Goal: Information Seeking & Learning: Learn about a topic

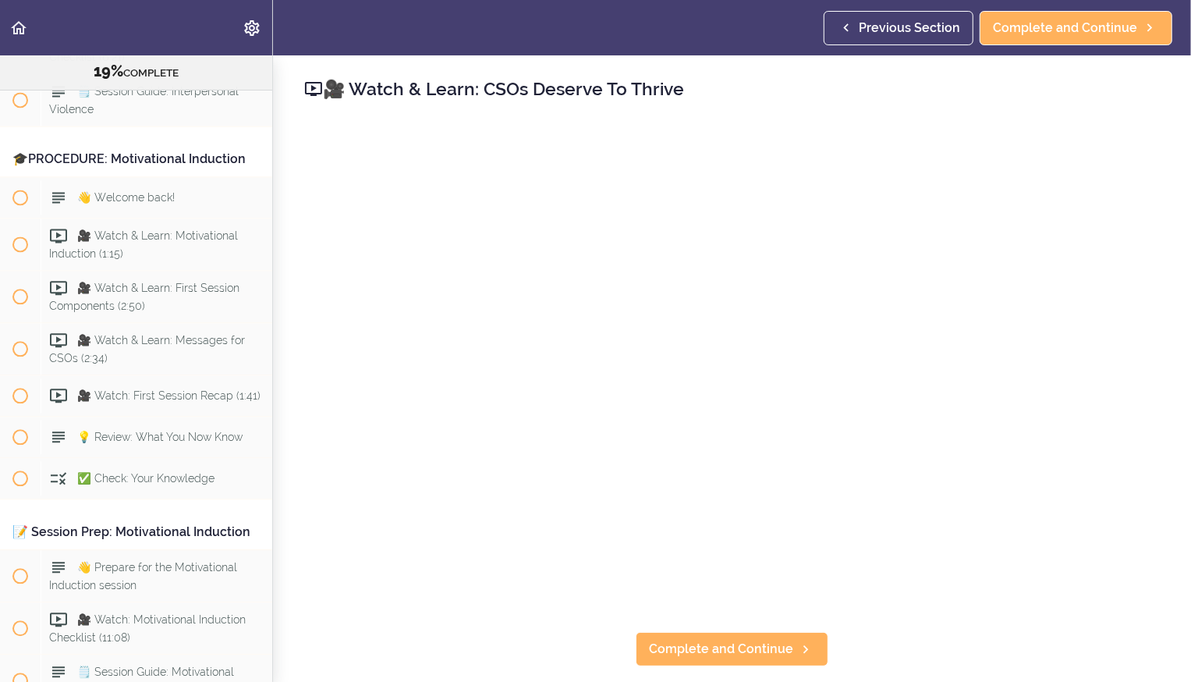
scroll to position [2506, 0]
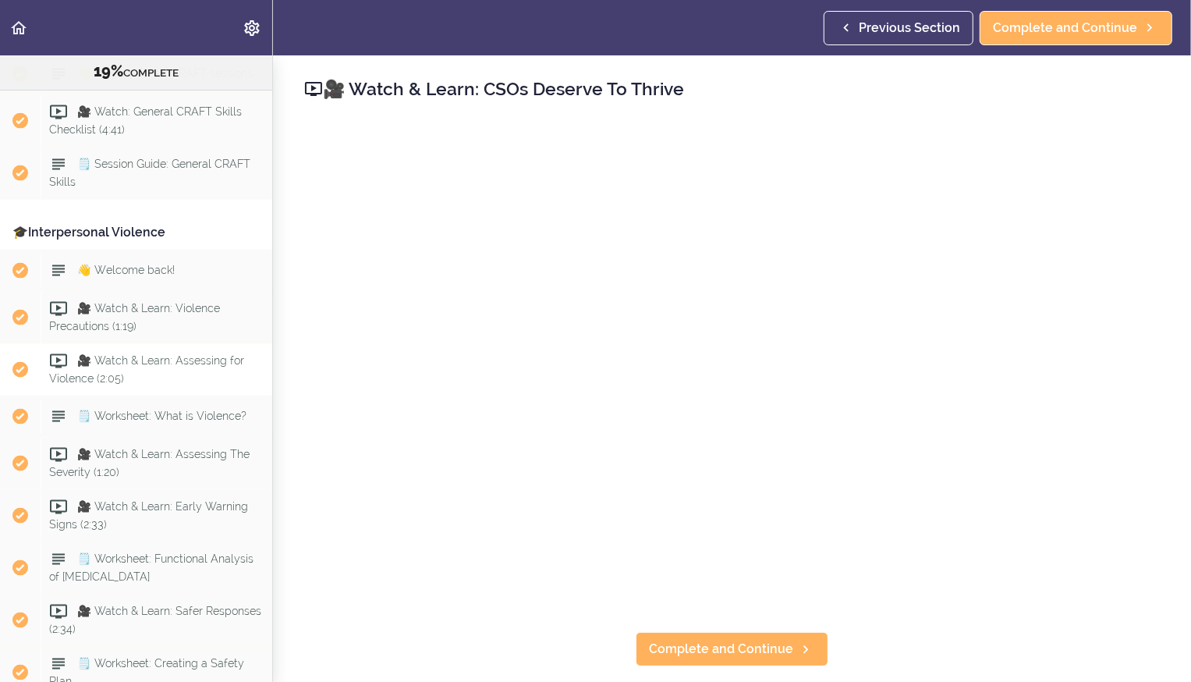
scroll to position [1634, 0]
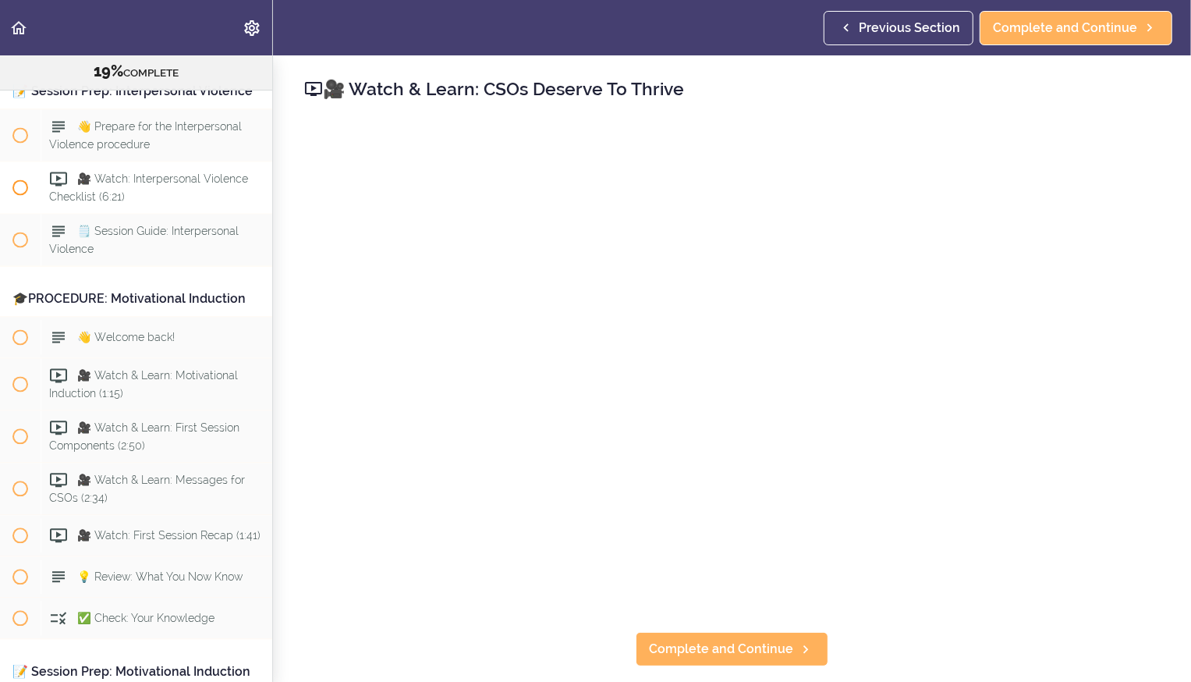
scroll to position [2373, 0]
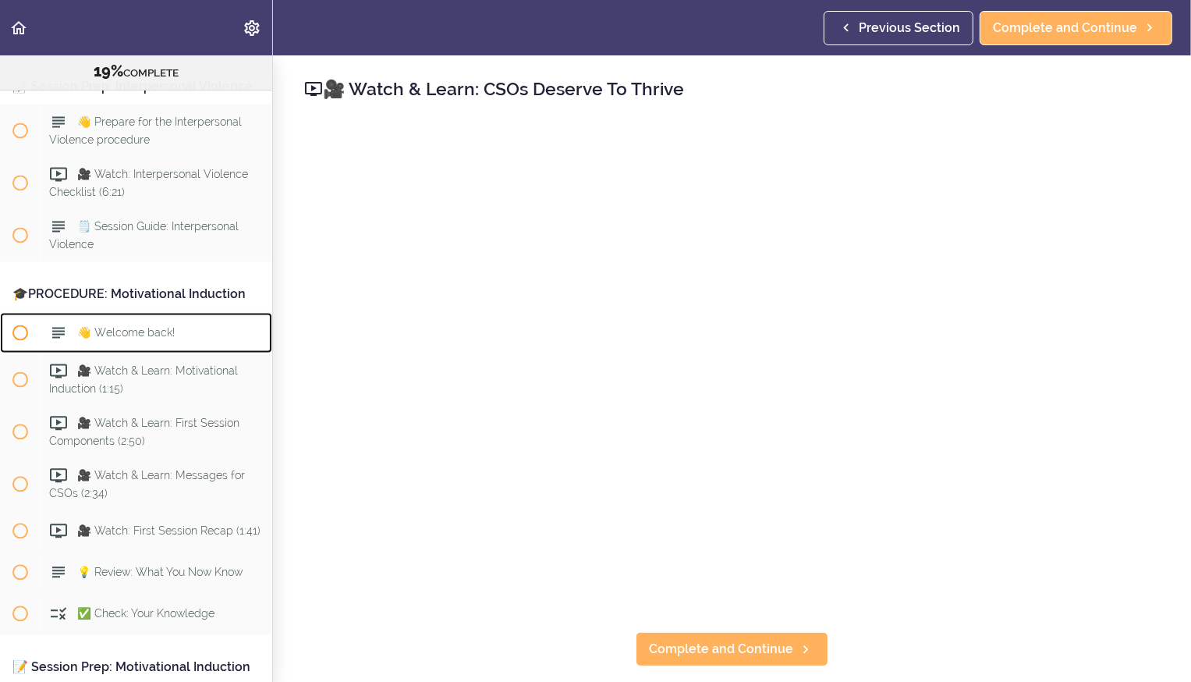
click at [45, 315] on div "👋 Welcome back!" at bounding box center [157, 332] width 232 height 34
click at [107, 315] on div "👋 Welcome back!" at bounding box center [157, 332] width 232 height 34
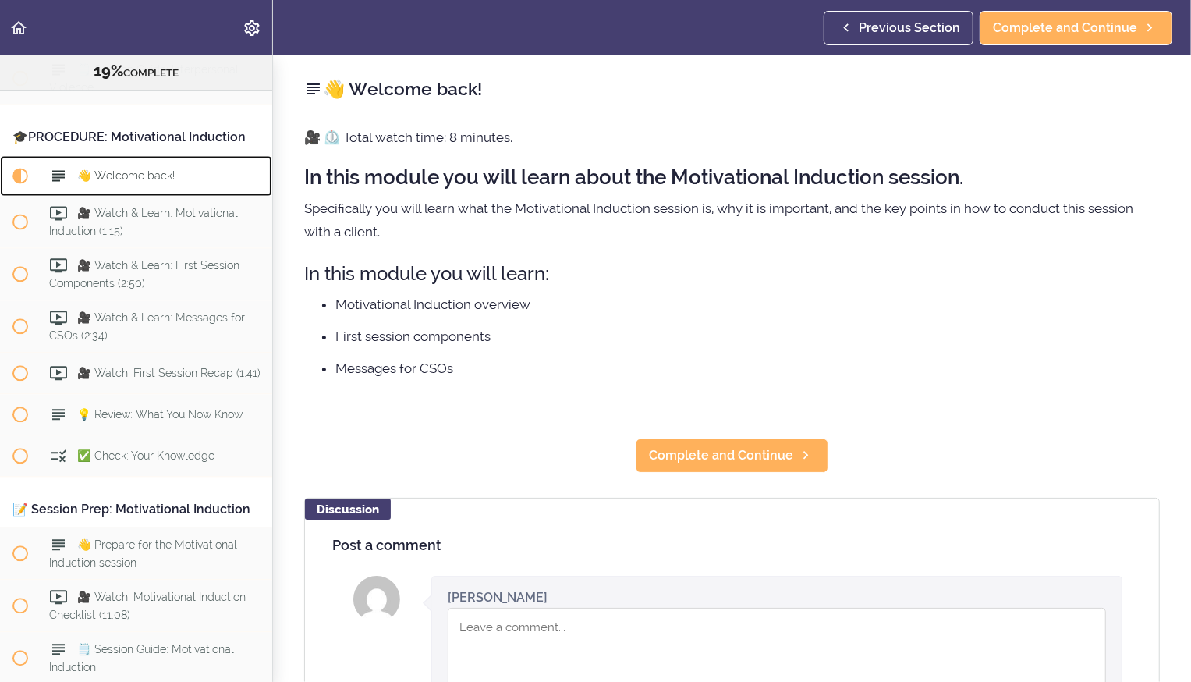
scroll to position [2542, 0]
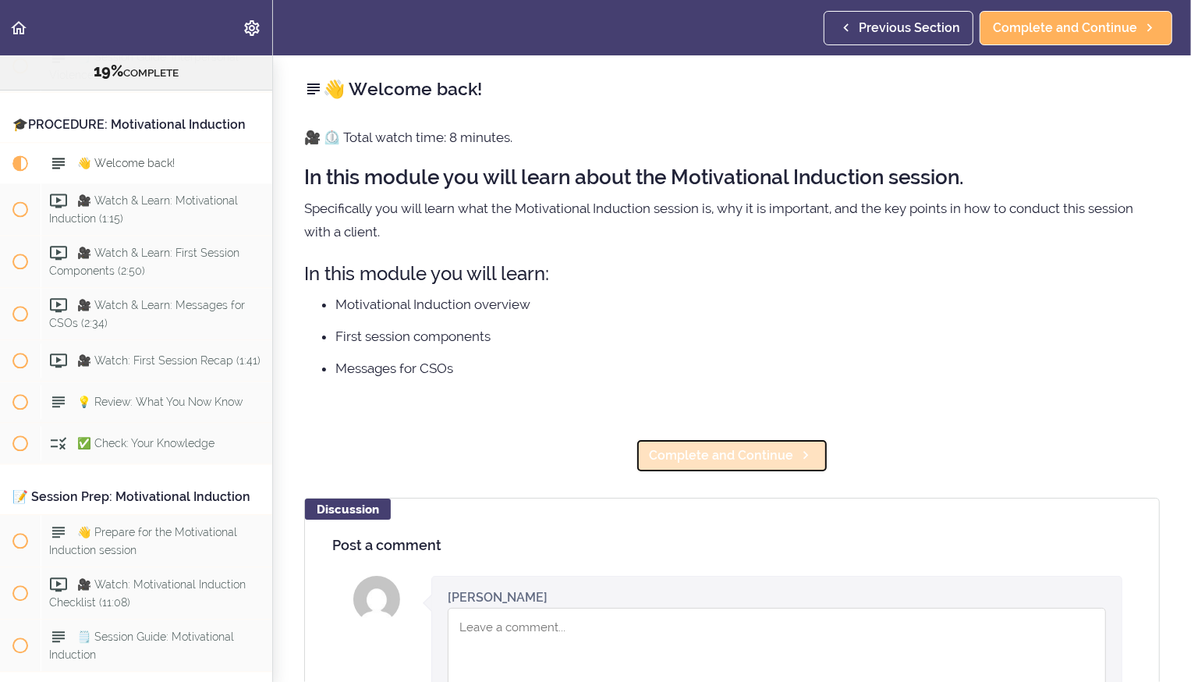
click at [714, 464] on link "Complete and Continue" at bounding box center [732, 455] width 193 height 34
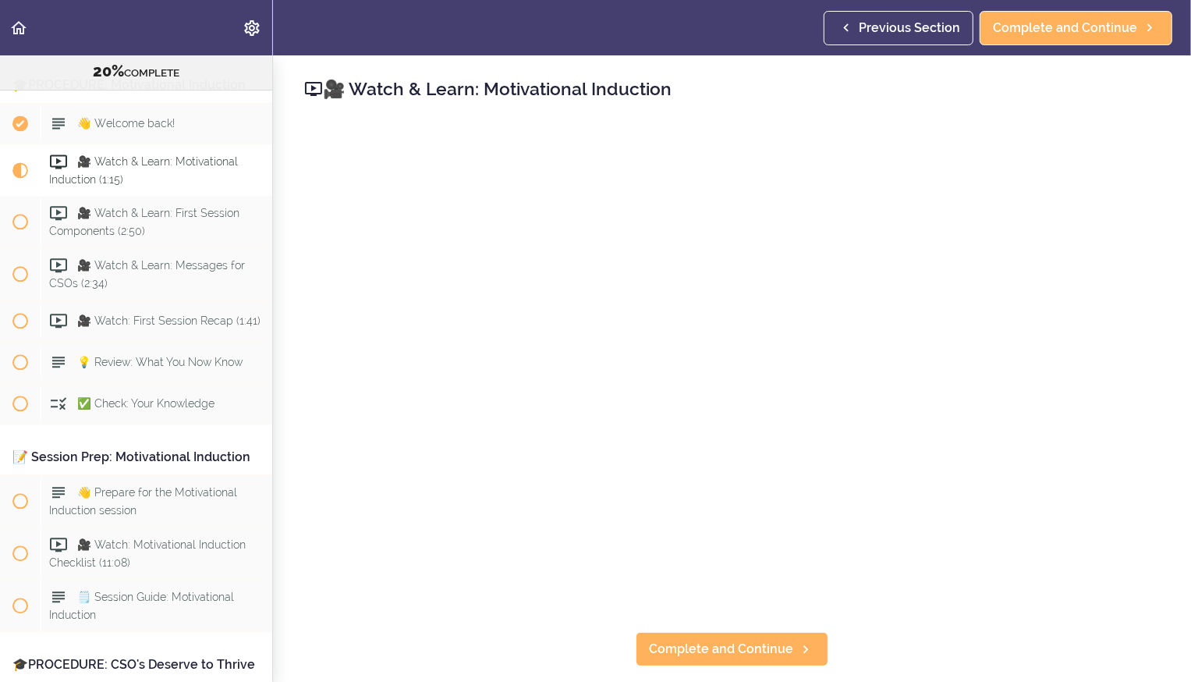
scroll to position [2583, 0]
click at [708, 660] on link "Complete and Continue" at bounding box center [732, 649] width 193 height 34
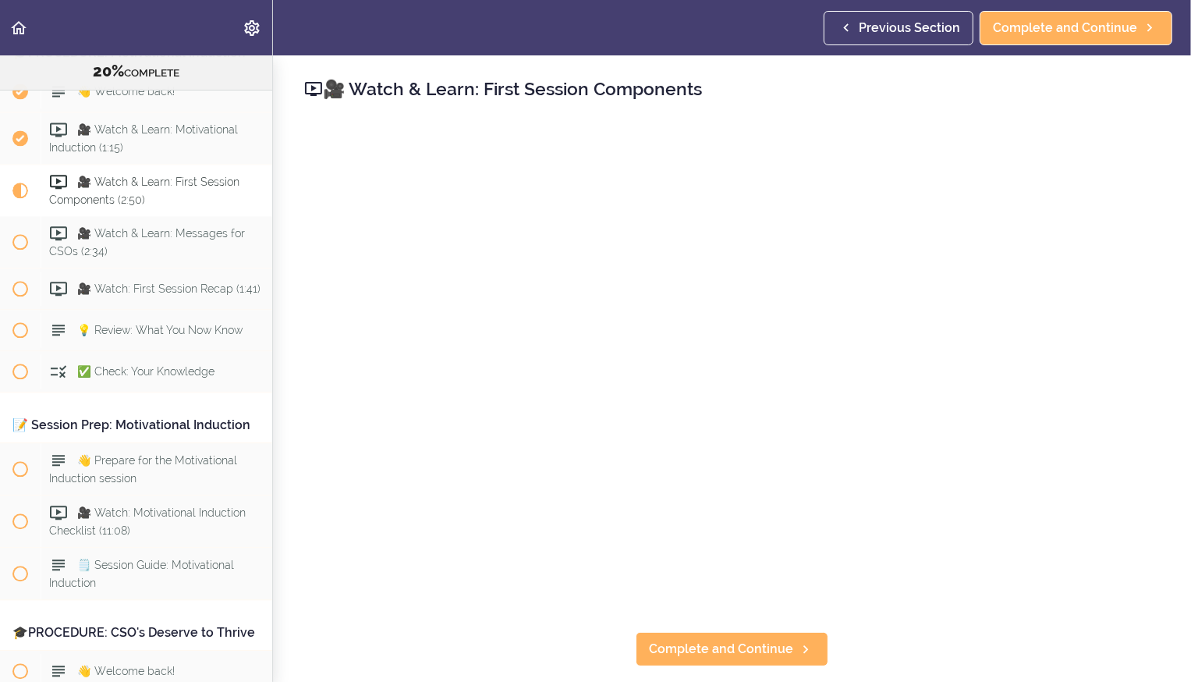
scroll to position [2637, 0]
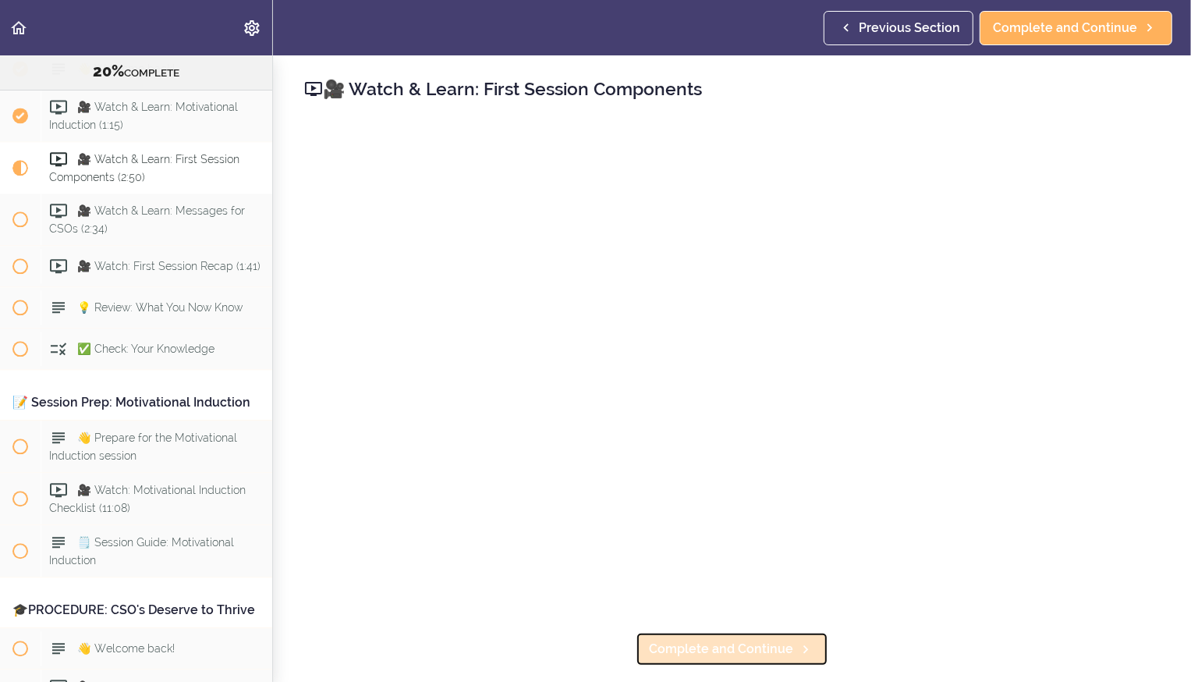
click at [714, 649] on span "Complete and Continue" at bounding box center [721, 649] width 144 height 19
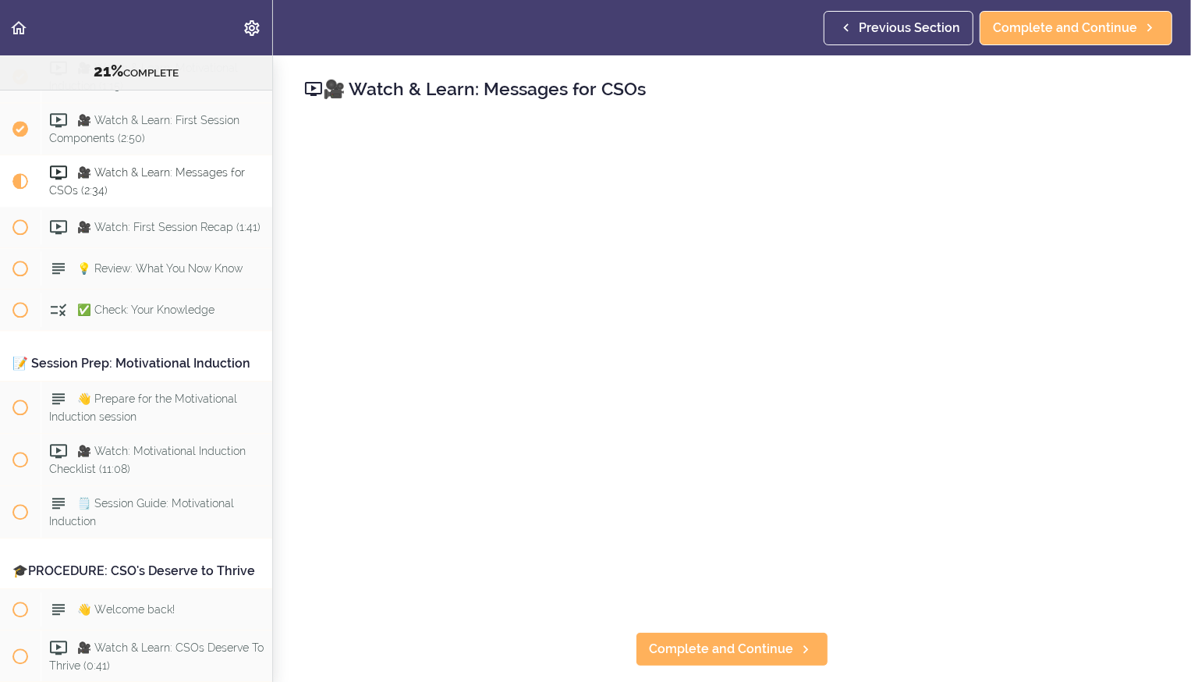
scroll to position [2688, 0]
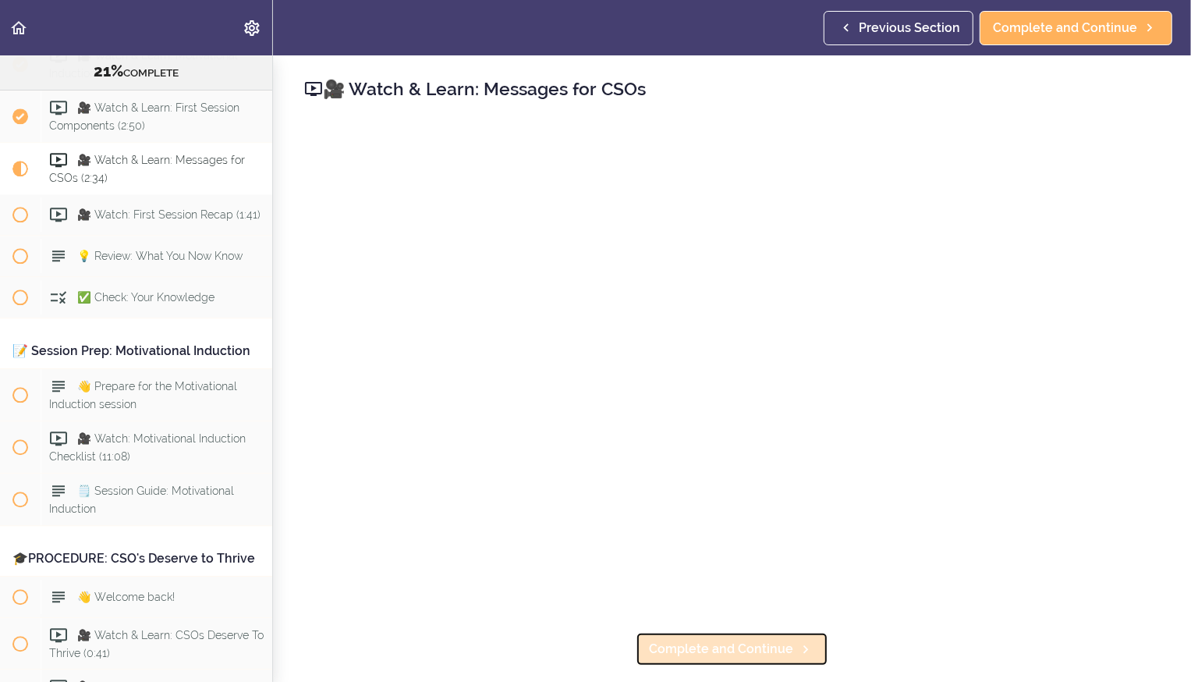
click at [679, 651] on span "Complete and Continue" at bounding box center [721, 649] width 144 height 19
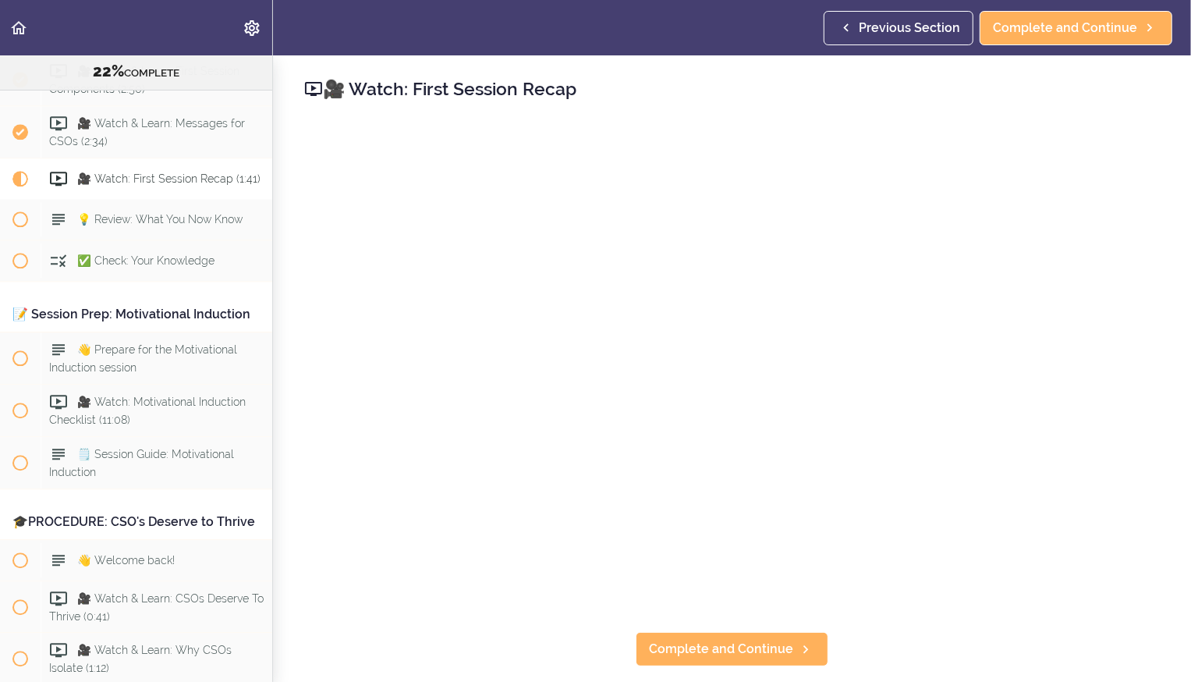
scroll to position [2741, 0]
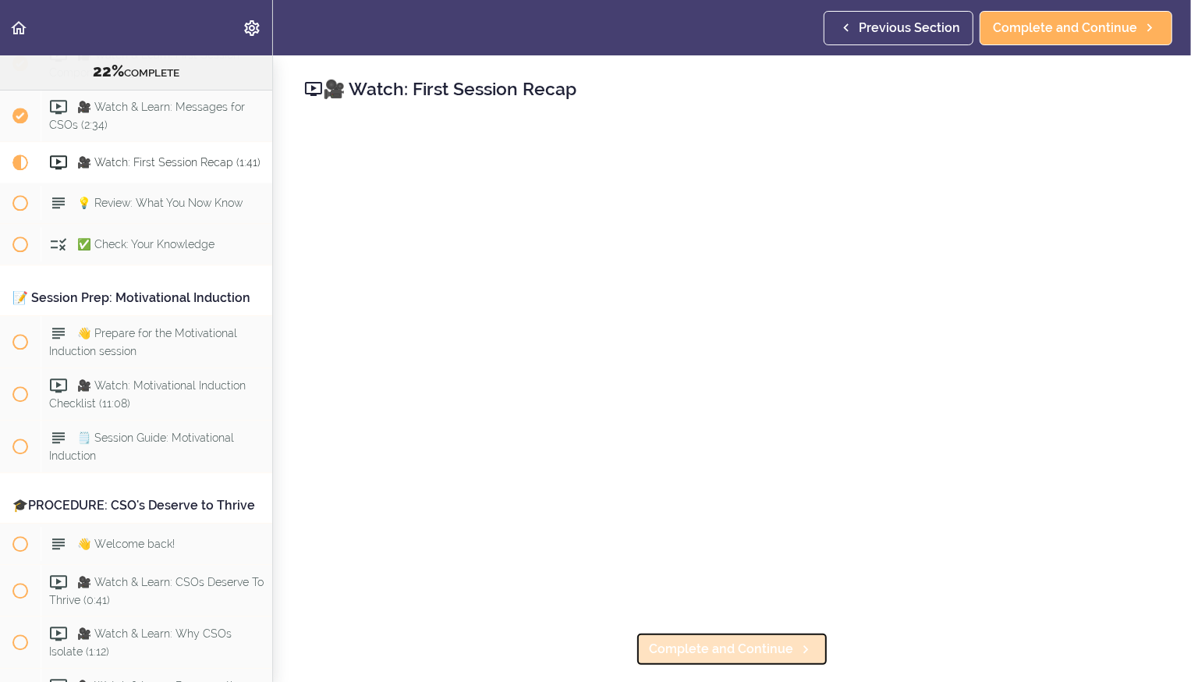
click at [676, 657] on span "Complete and Continue" at bounding box center [721, 649] width 144 height 19
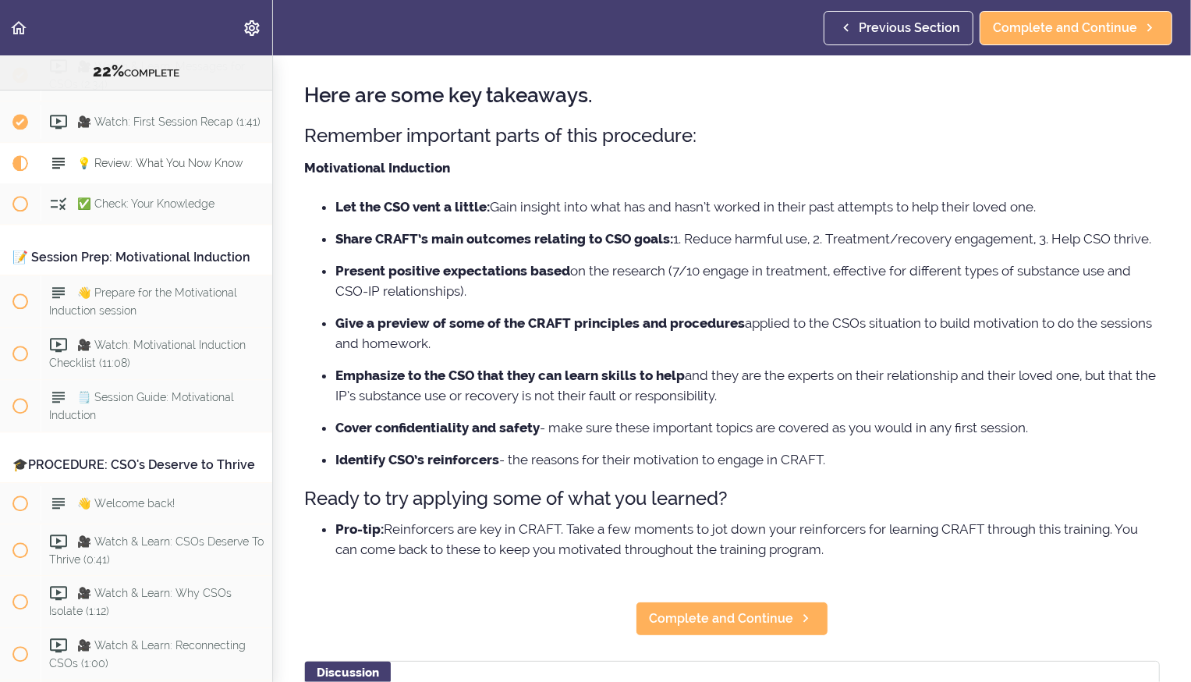
scroll to position [66, 0]
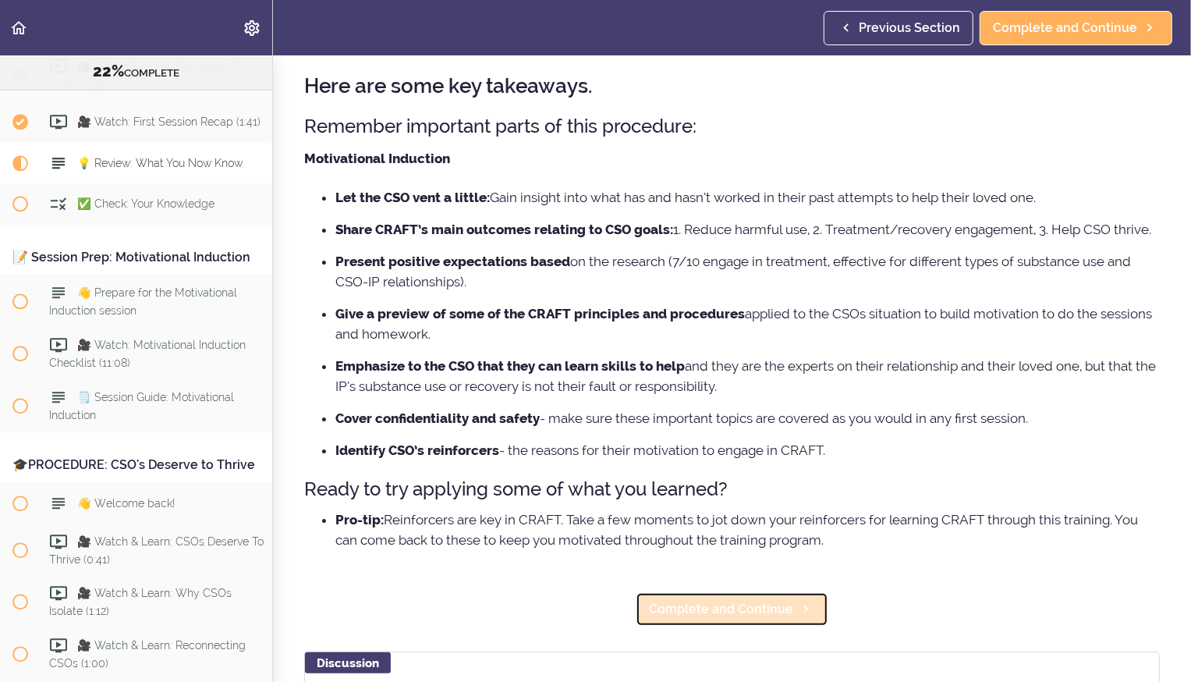
click at [695, 612] on span "Complete and Continue" at bounding box center [721, 609] width 144 height 19
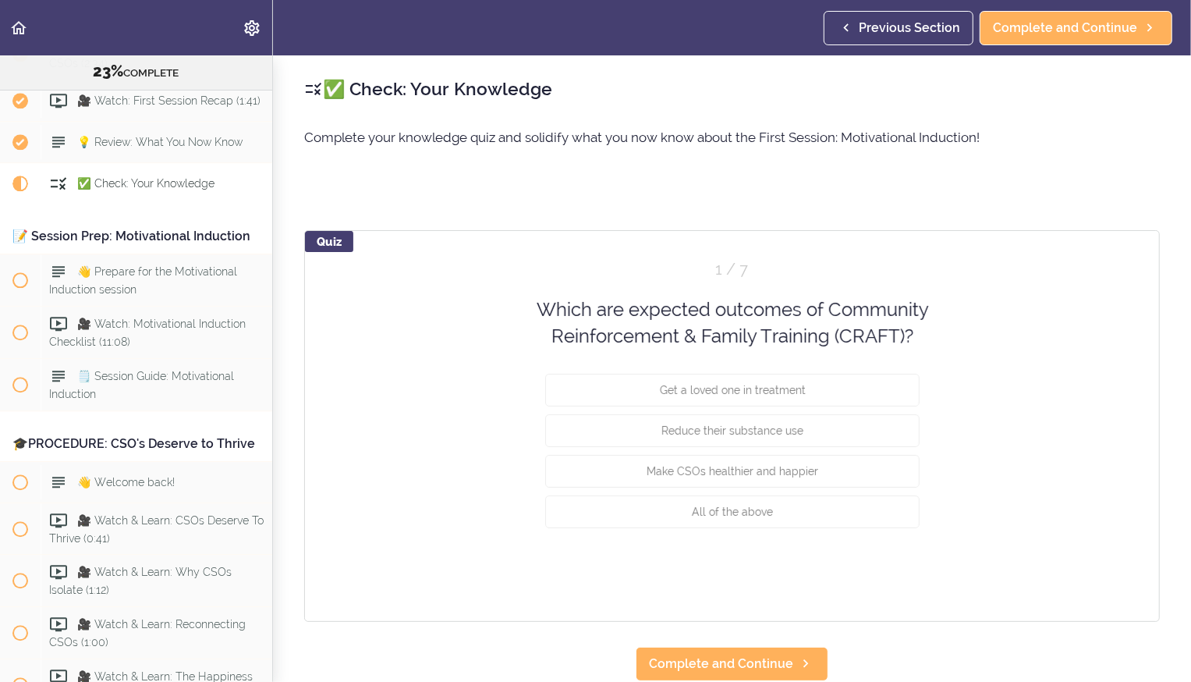
scroll to position [2824, 0]
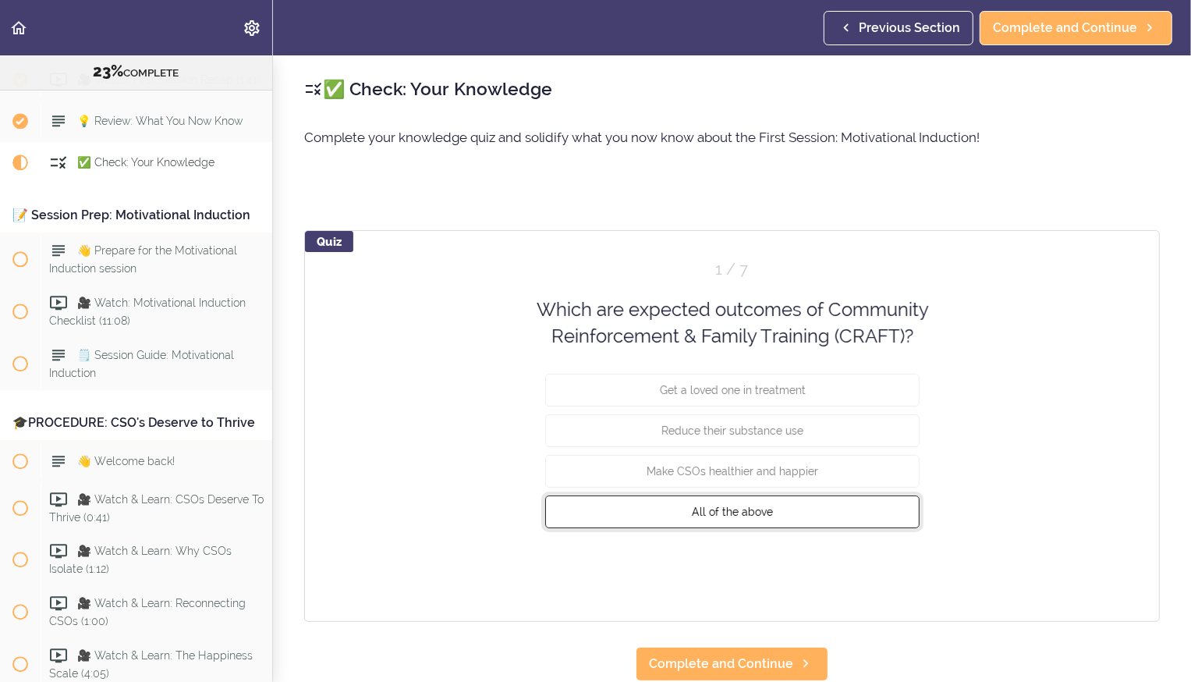
click at [647, 503] on button "All of the above" at bounding box center [732, 511] width 374 height 33
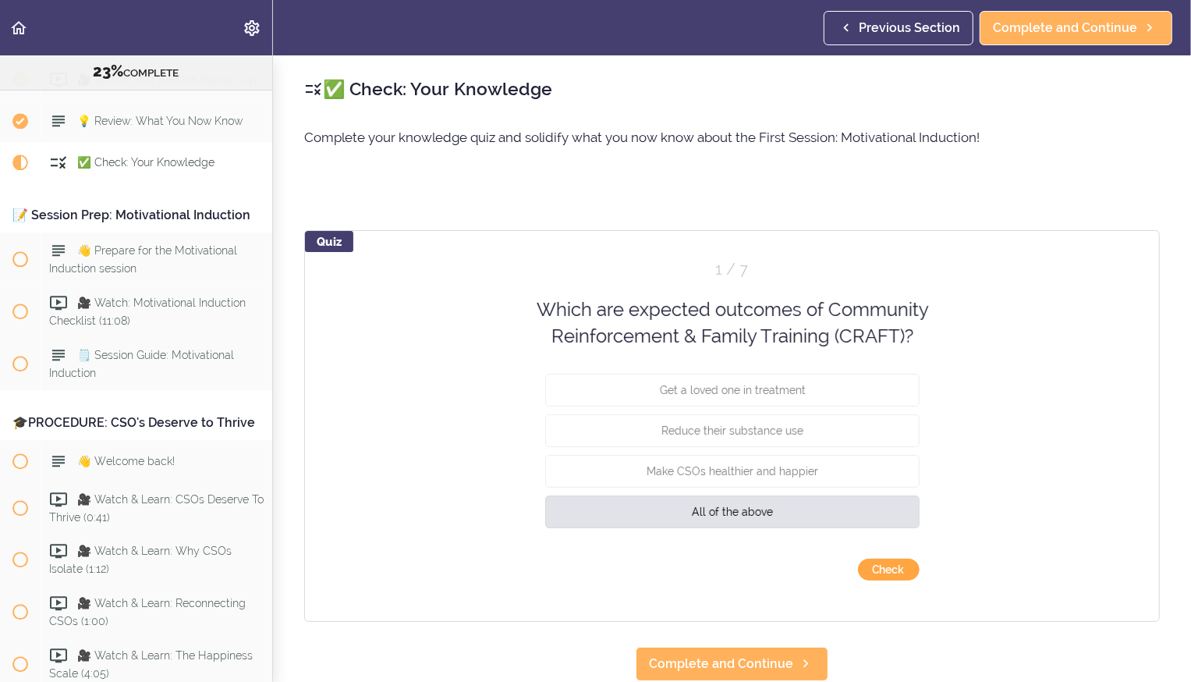
click at [903, 565] on button "Check" at bounding box center [889, 570] width 62 height 22
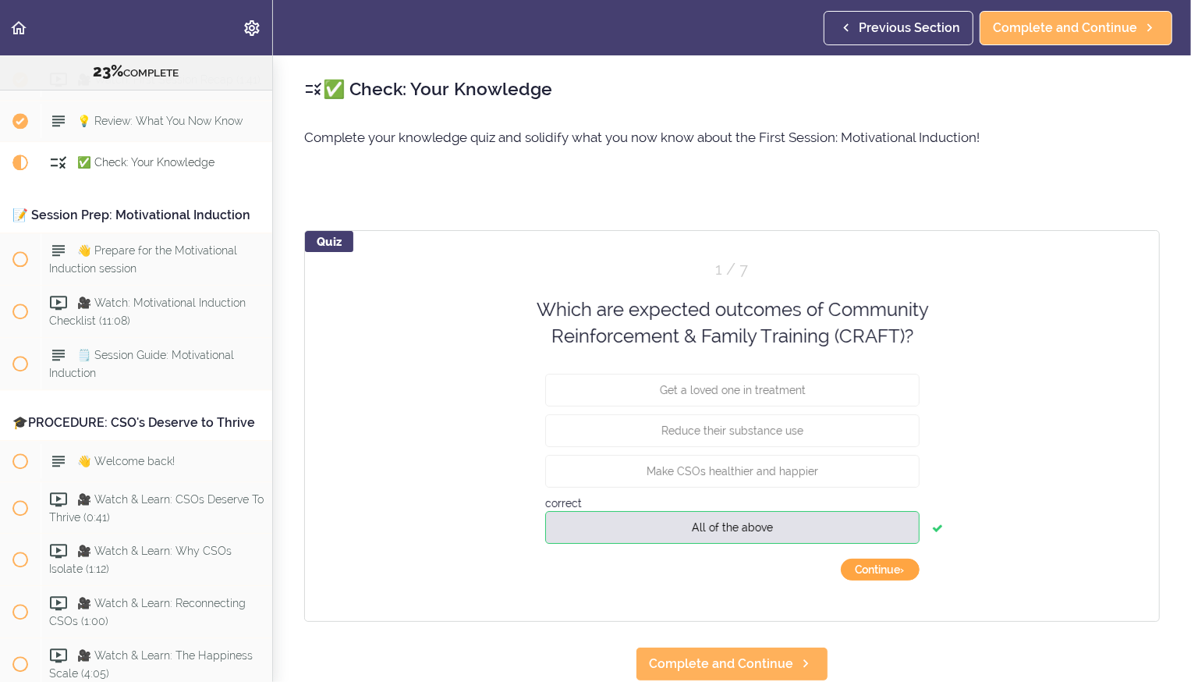
click at [883, 576] on button "Continue ›" at bounding box center [880, 570] width 79 height 22
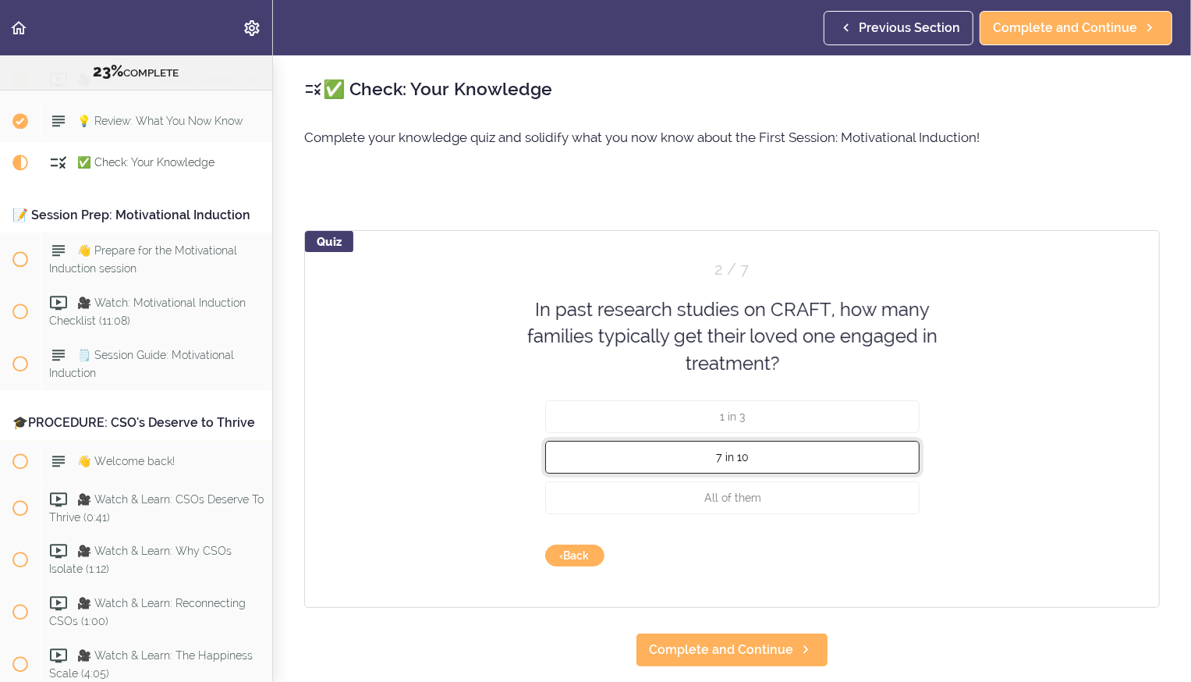
click at [739, 455] on span "7 in 10" at bounding box center [732, 457] width 33 height 12
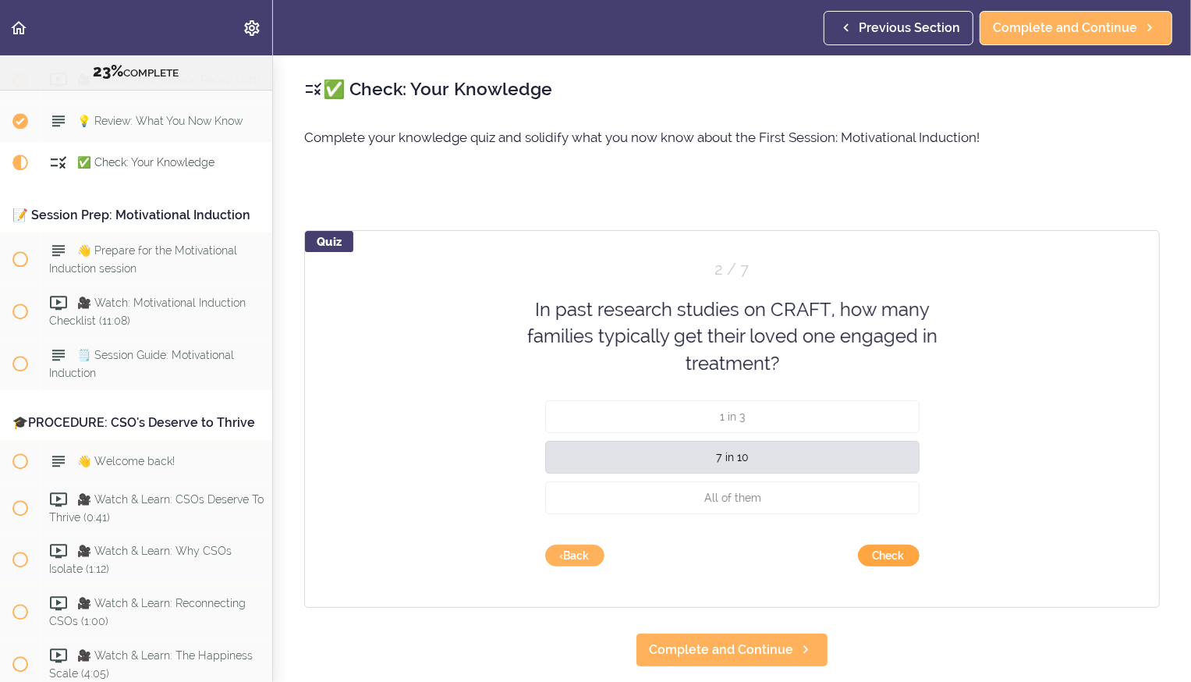
click at [888, 551] on button "Check" at bounding box center [889, 555] width 62 height 22
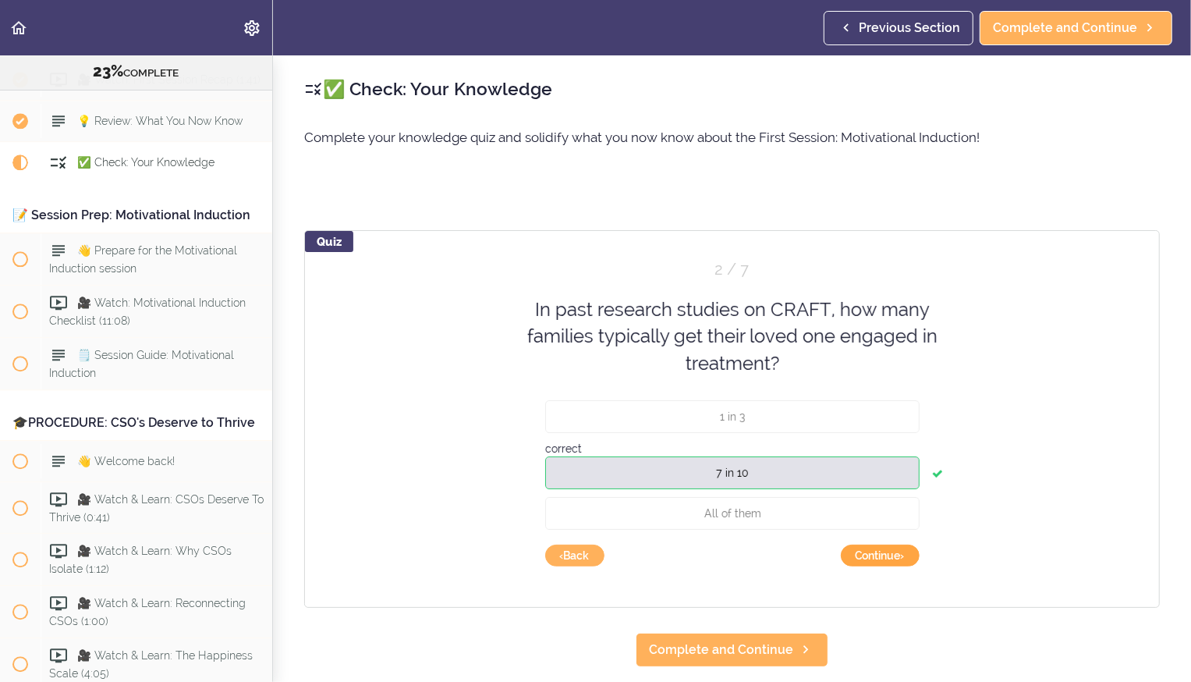
click at [878, 560] on button "Continue ›" at bounding box center [880, 555] width 79 height 22
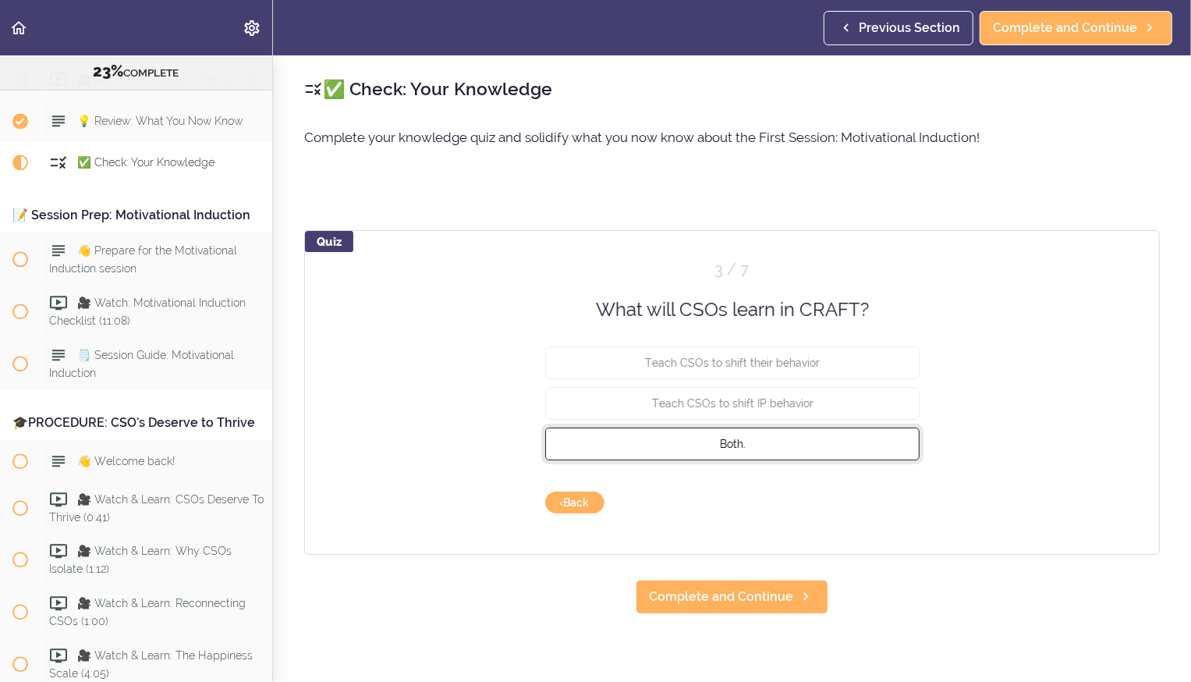
click at [754, 445] on button "Both." at bounding box center [732, 443] width 374 height 33
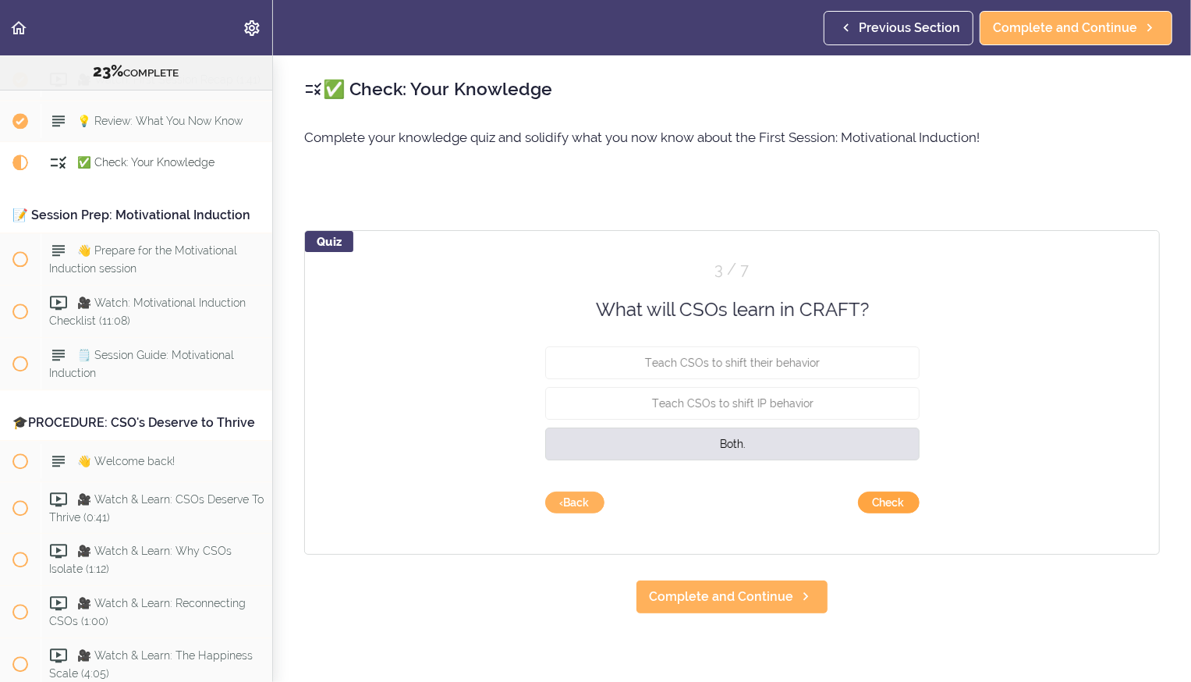
click at [881, 502] on button "Check" at bounding box center [889, 502] width 62 height 22
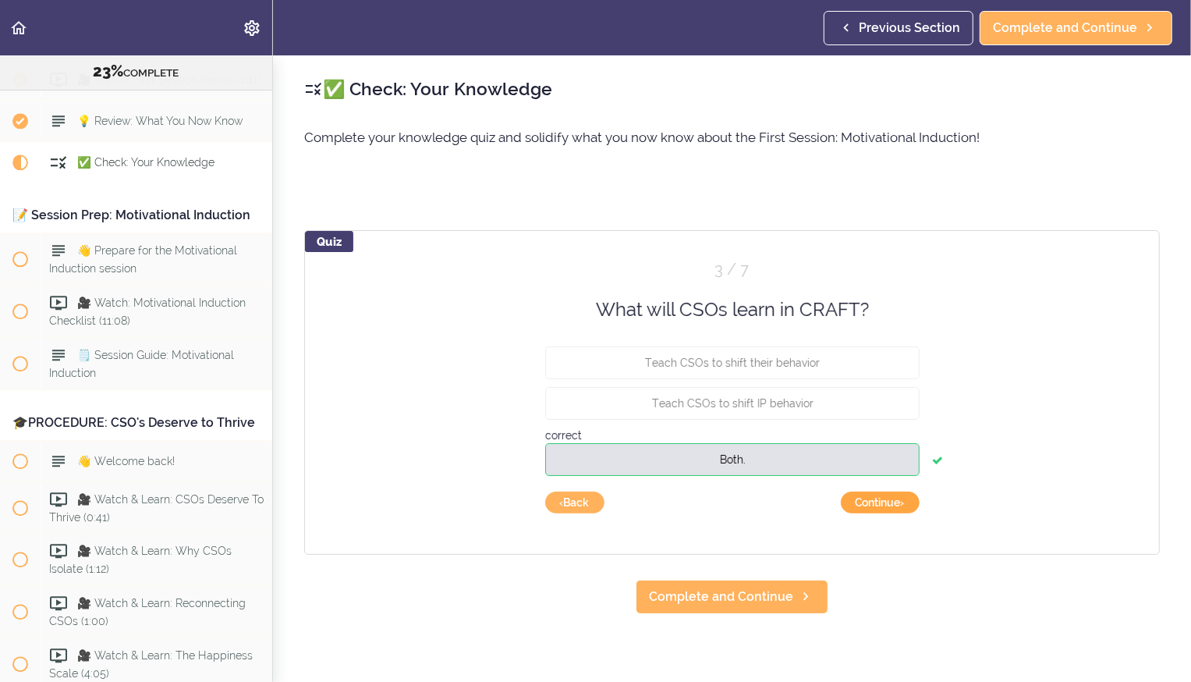
click at [860, 502] on button "Continue ›" at bounding box center [880, 502] width 79 height 22
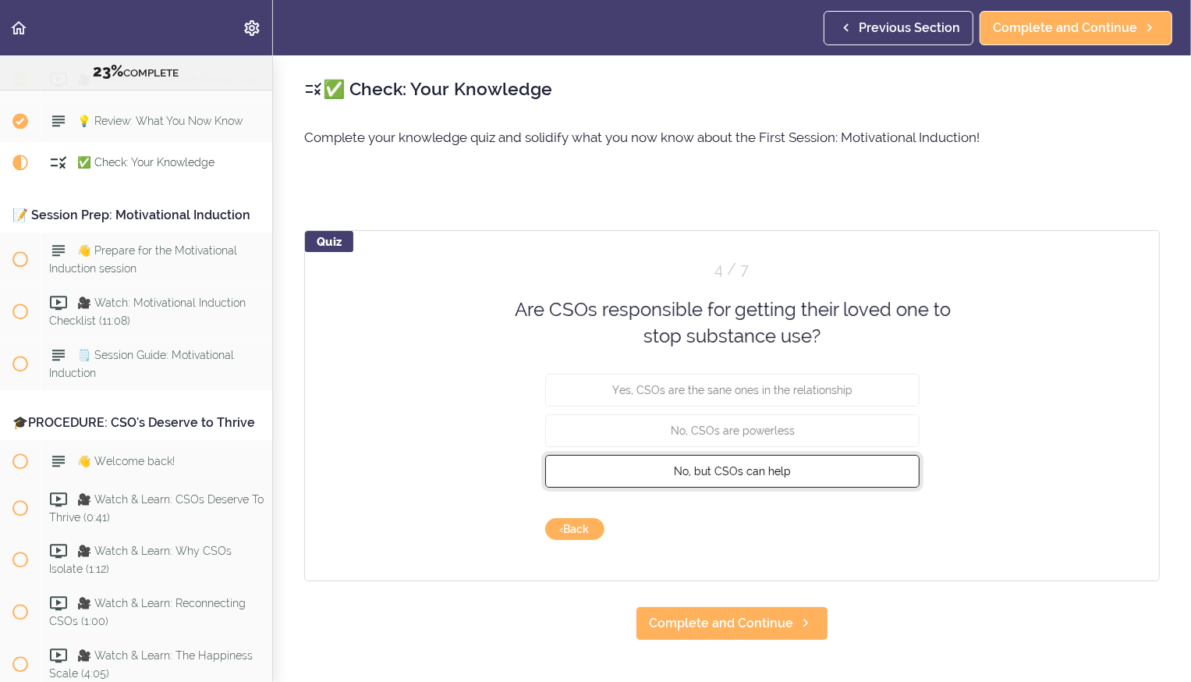
click at [790, 476] on button "No, but CSOs can help" at bounding box center [732, 470] width 374 height 33
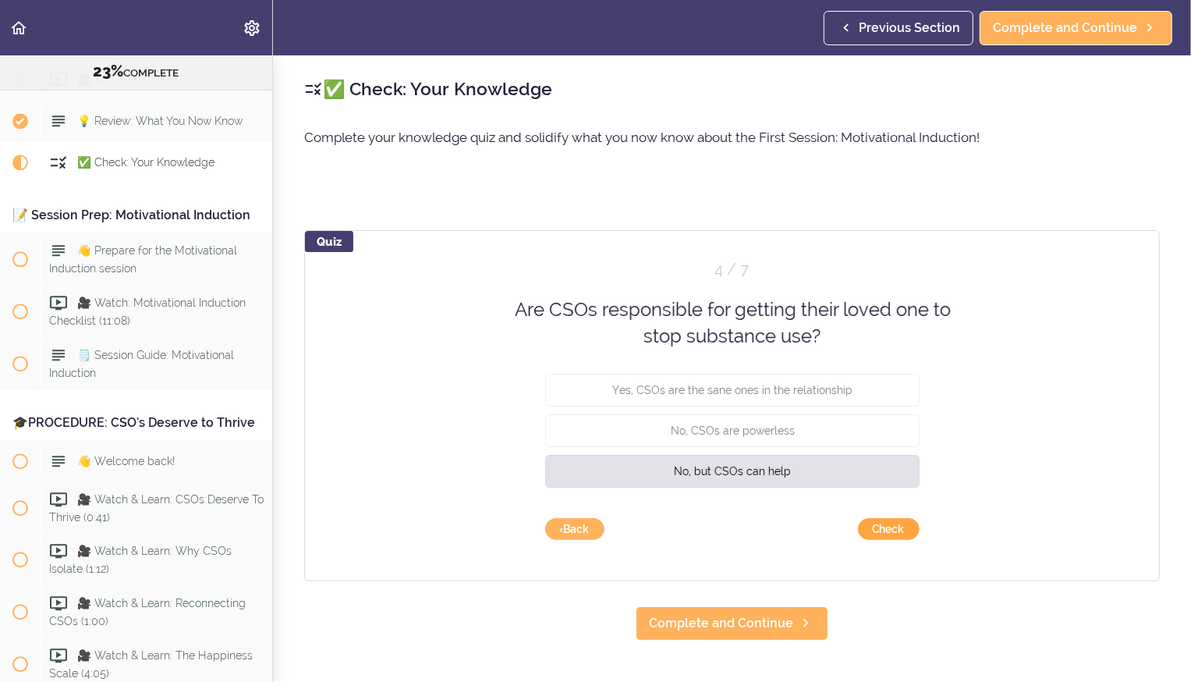
click at [885, 527] on button "Check" at bounding box center [889, 529] width 62 height 22
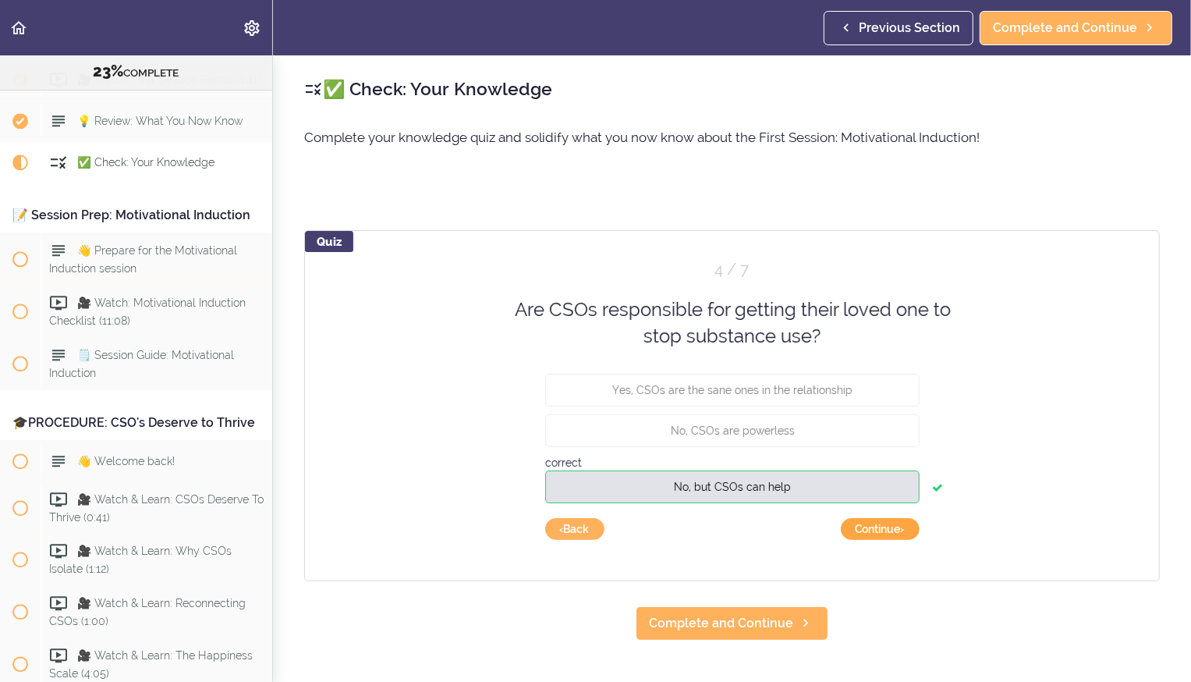
click at [881, 526] on button "Continue ›" at bounding box center [880, 529] width 79 height 22
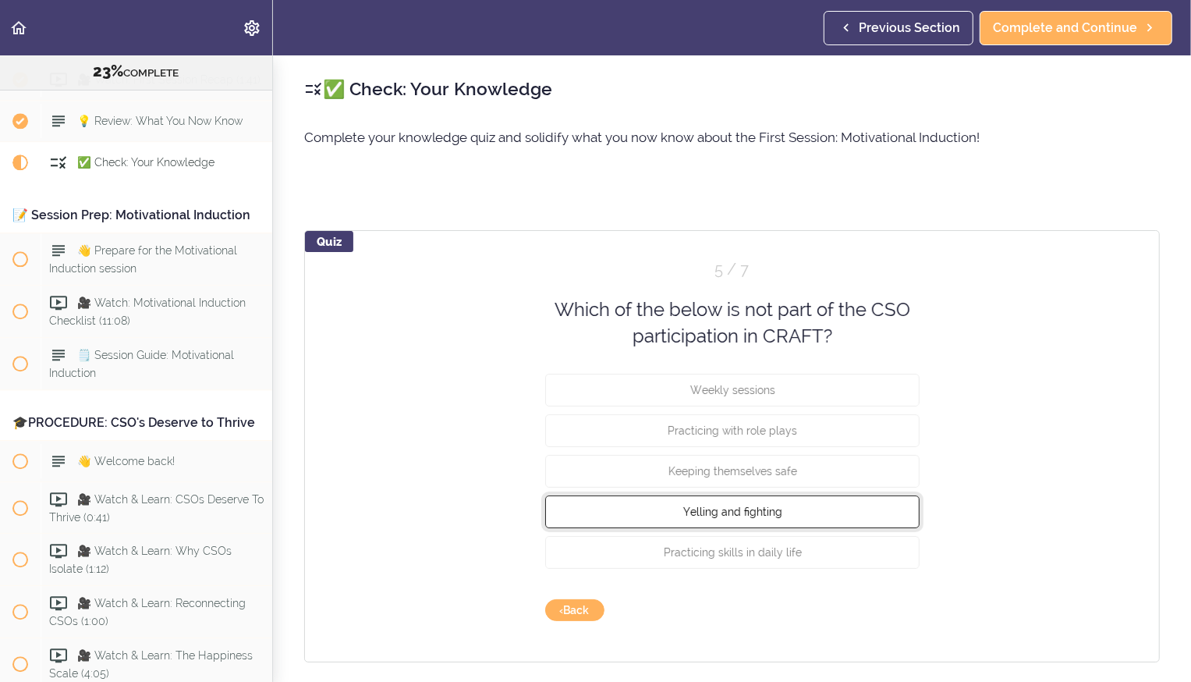
click at [871, 508] on button "Yelling and fighting" at bounding box center [732, 511] width 374 height 33
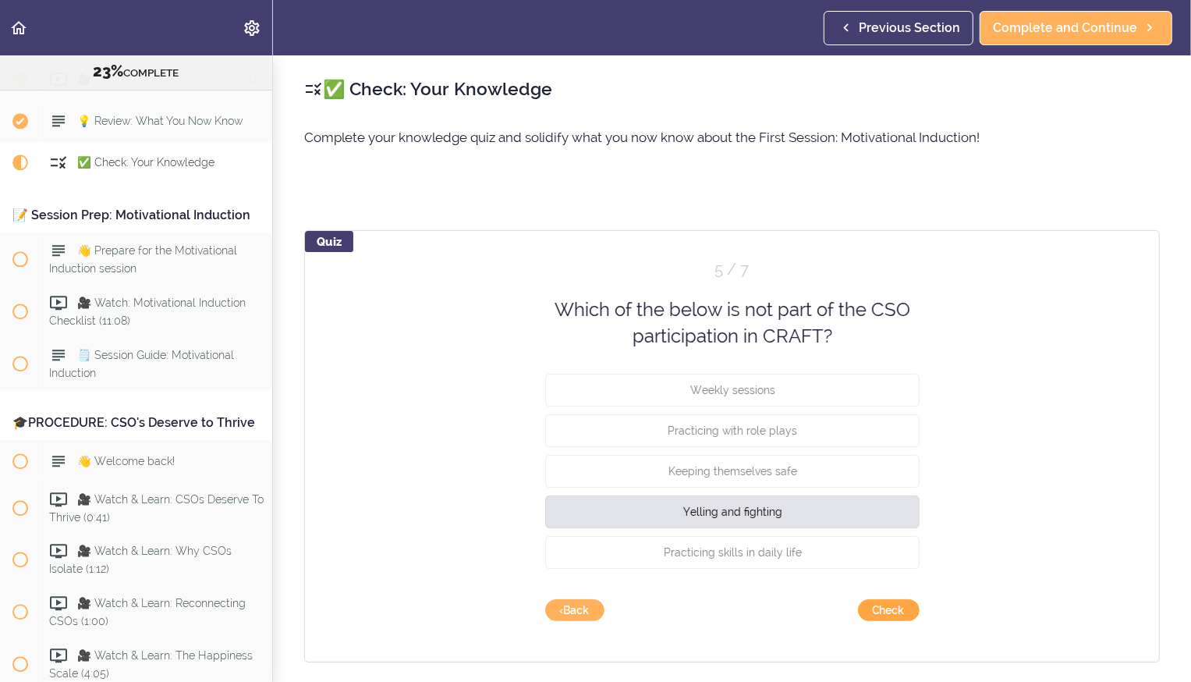
click at [892, 611] on button "Check" at bounding box center [889, 610] width 62 height 22
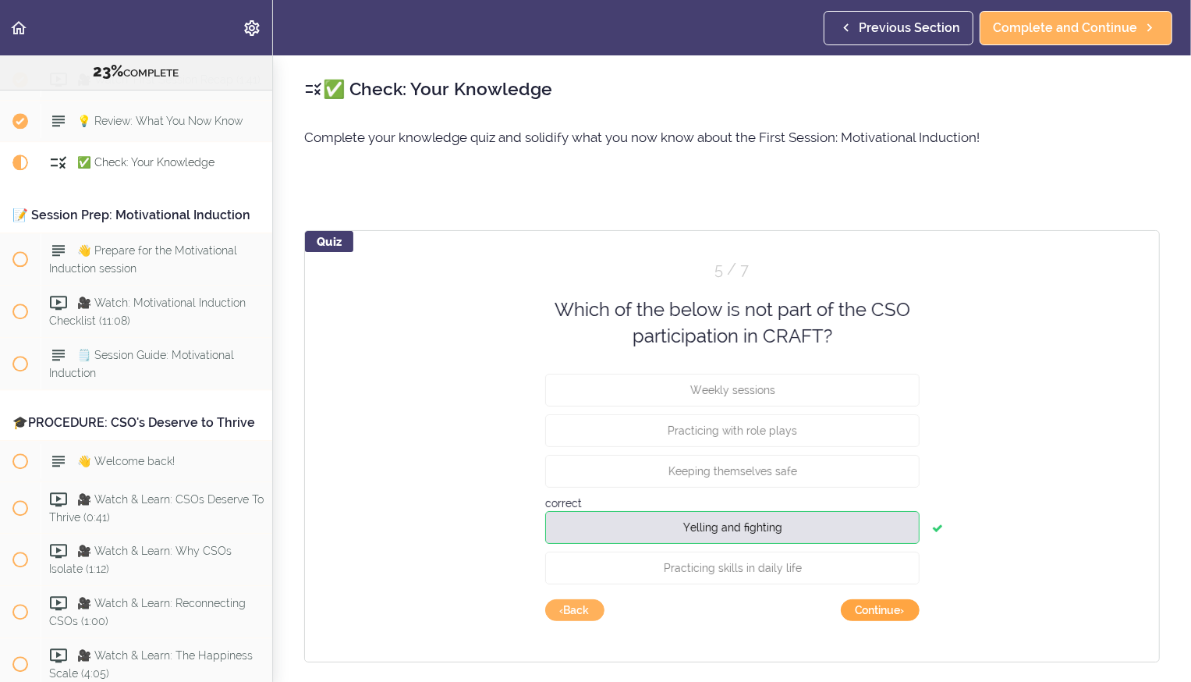
click at [896, 609] on button "Continue ›" at bounding box center [880, 610] width 79 height 22
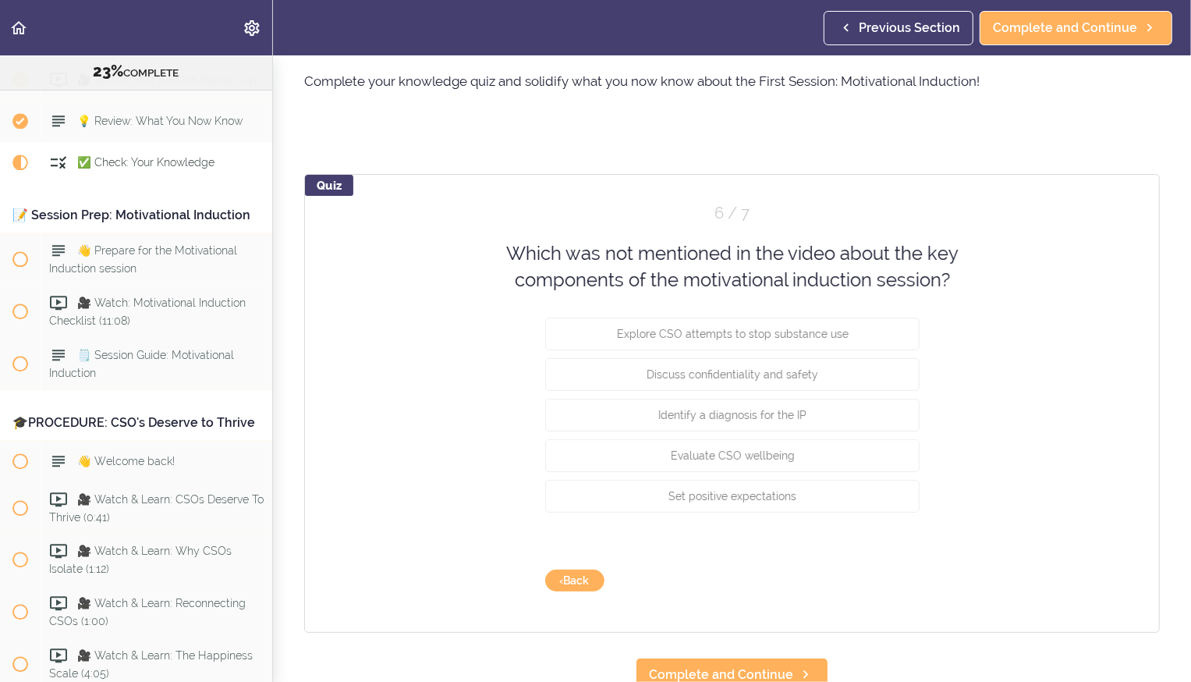
scroll to position [65, 0]
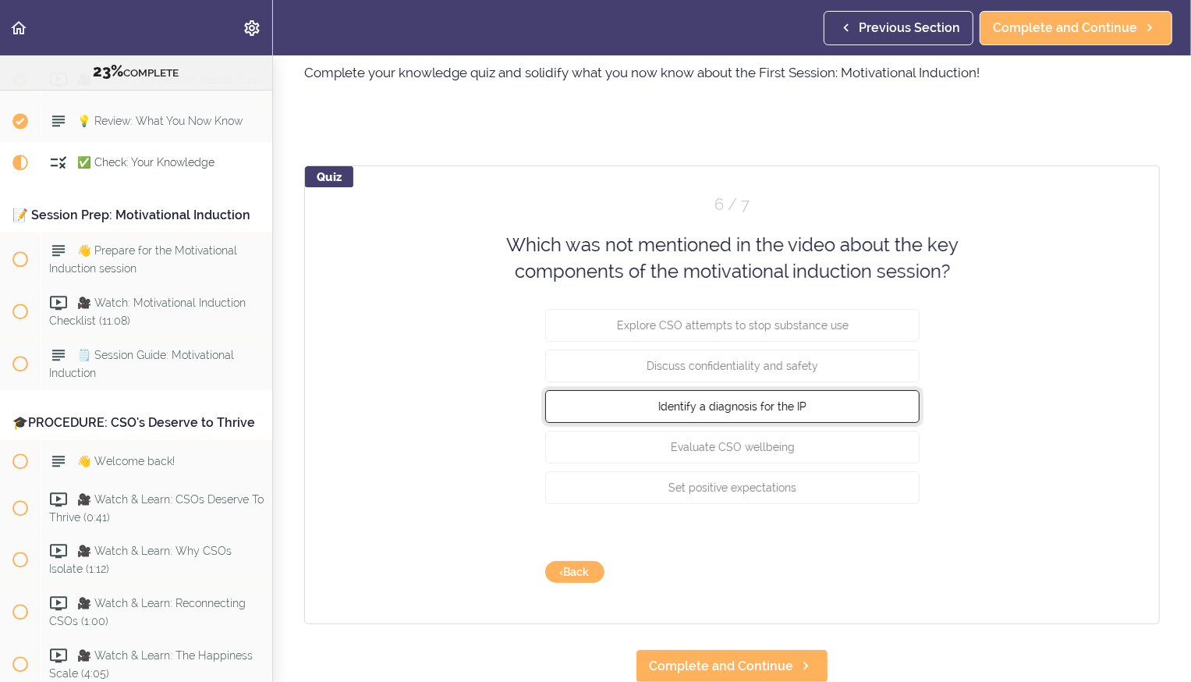
click at [760, 412] on span "Identify a diagnosis for the IP" at bounding box center [732, 405] width 148 height 12
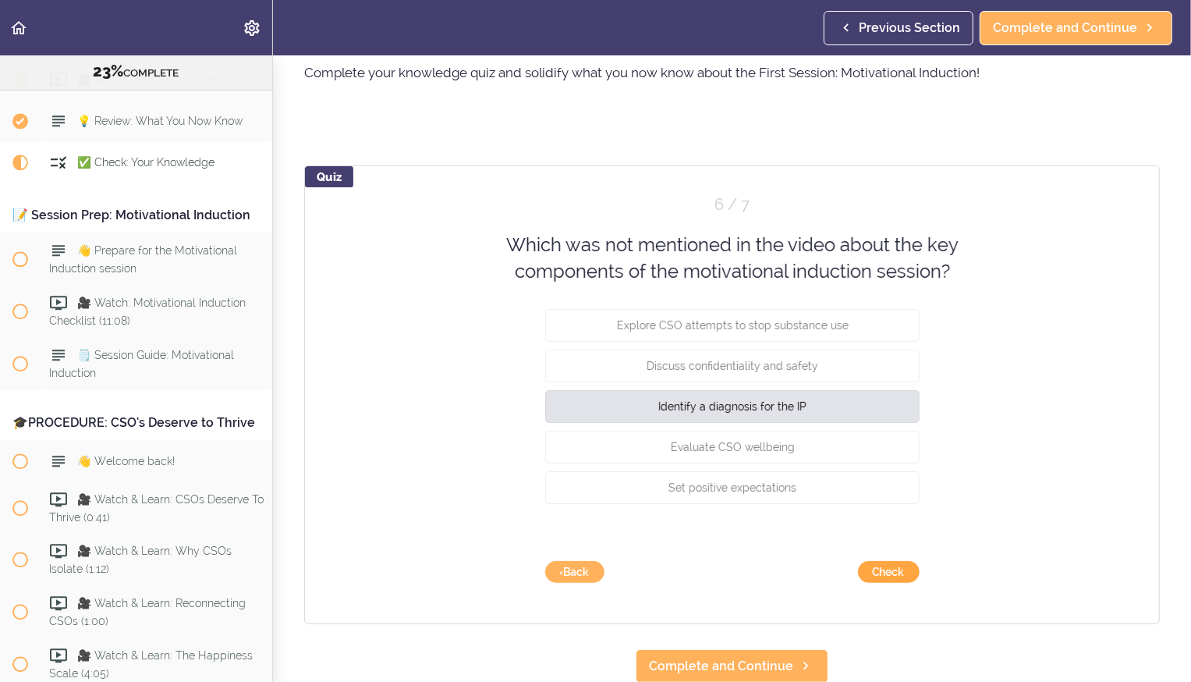
click at [885, 571] on button "Check" at bounding box center [889, 572] width 62 height 22
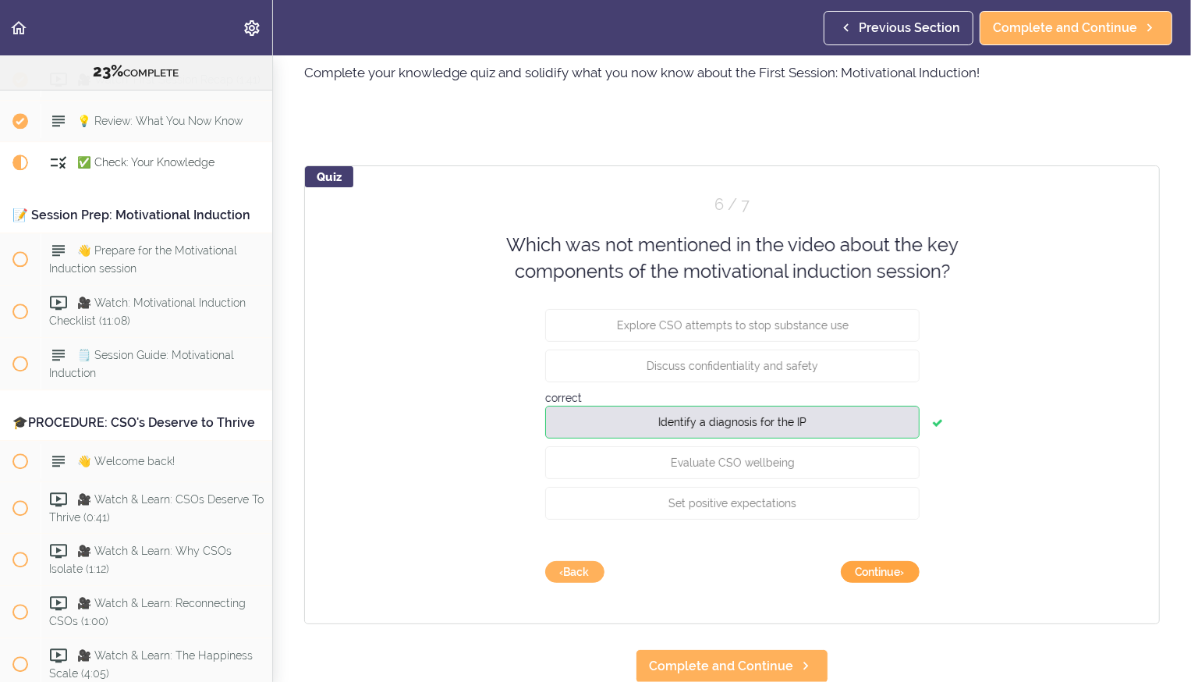
click at [885, 571] on button "Continue ›" at bounding box center [880, 572] width 79 height 22
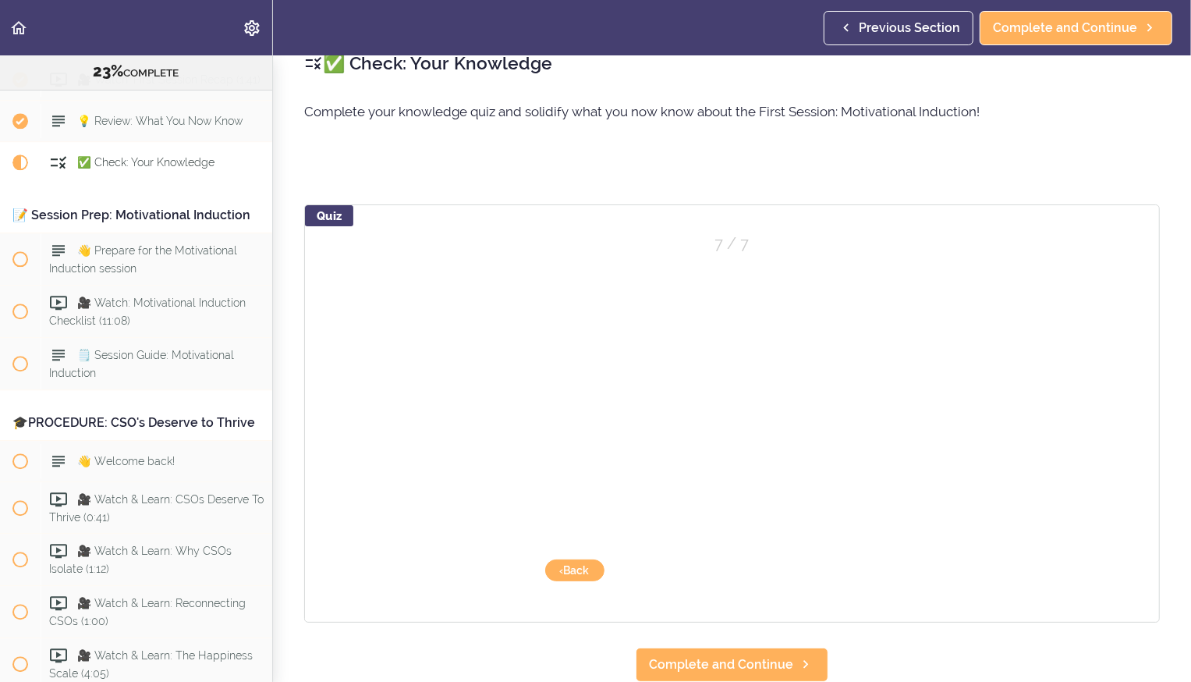
click at [885, 558] on button "Set positive expectations" at bounding box center [724, 541] width 374 height 33
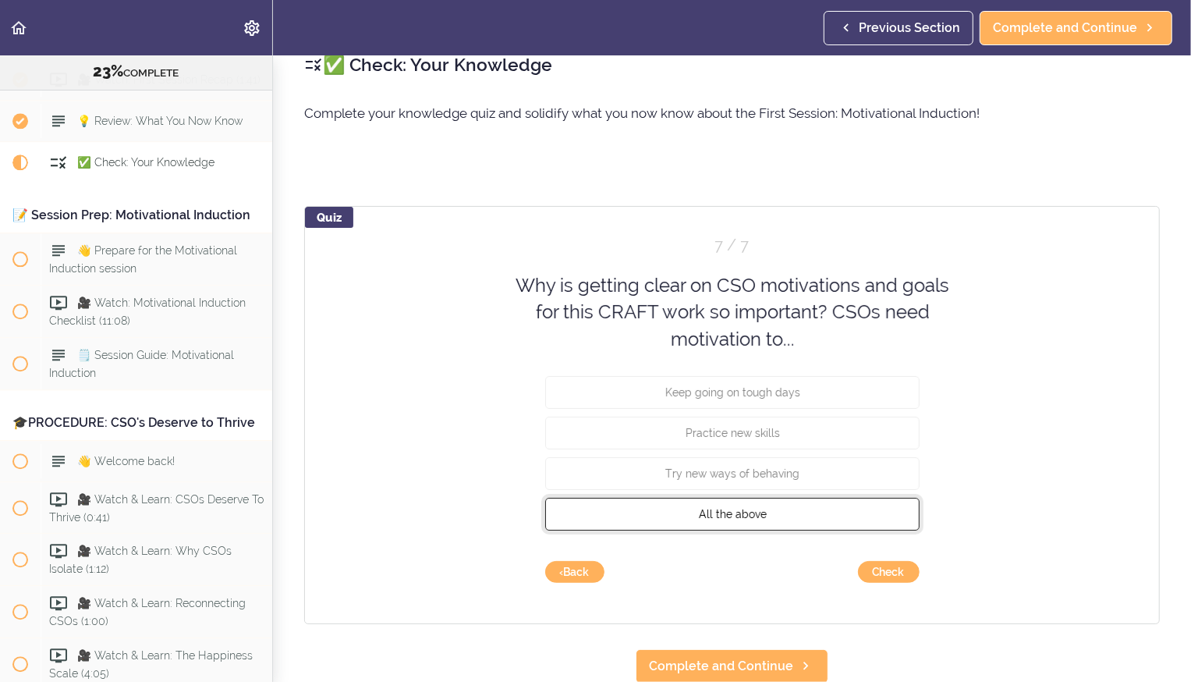
click at [767, 510] on button "All the above" at bounding box center [732, 514] width 374 height 33
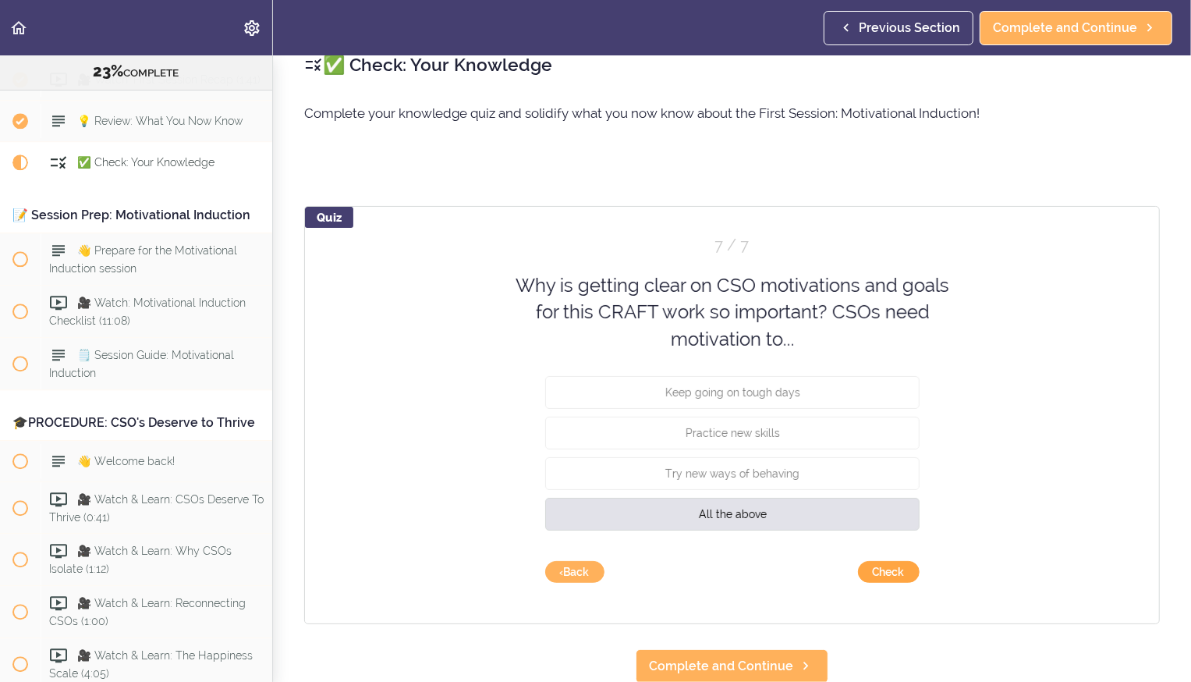
click at [884, 574] on button "Check" at bounding box center [889, 572] width 62 height 22
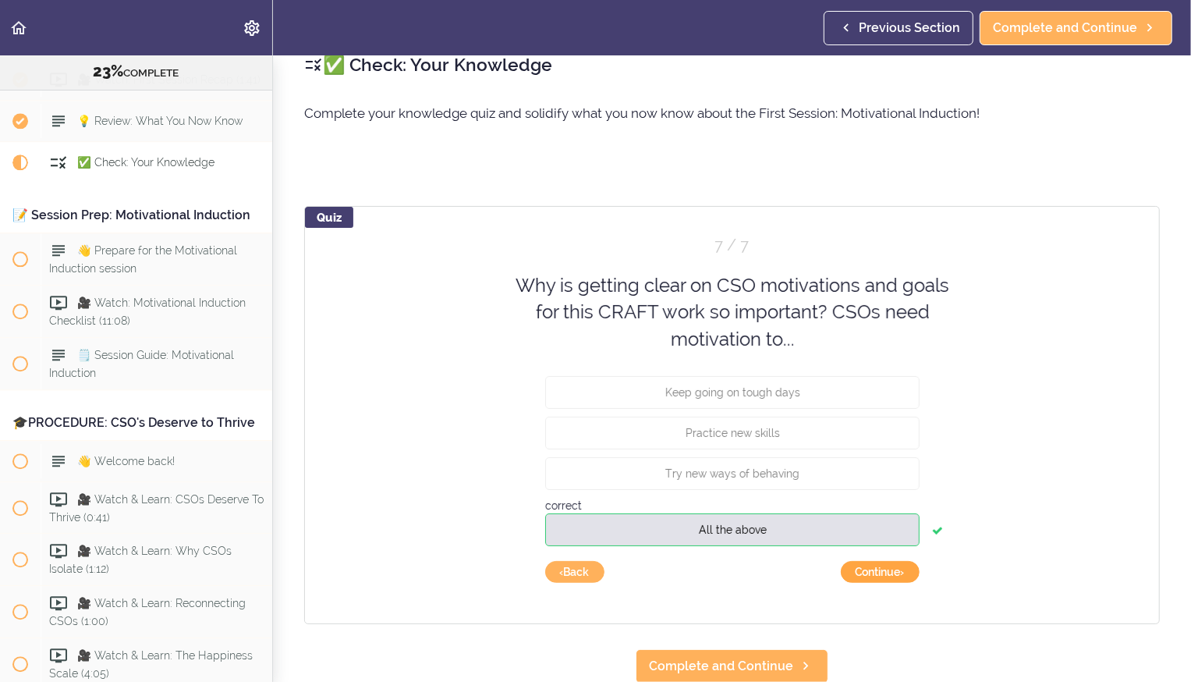
click at [875, 573] on button "Continue ›" at bounding box center [880, 572] width 79 height 22
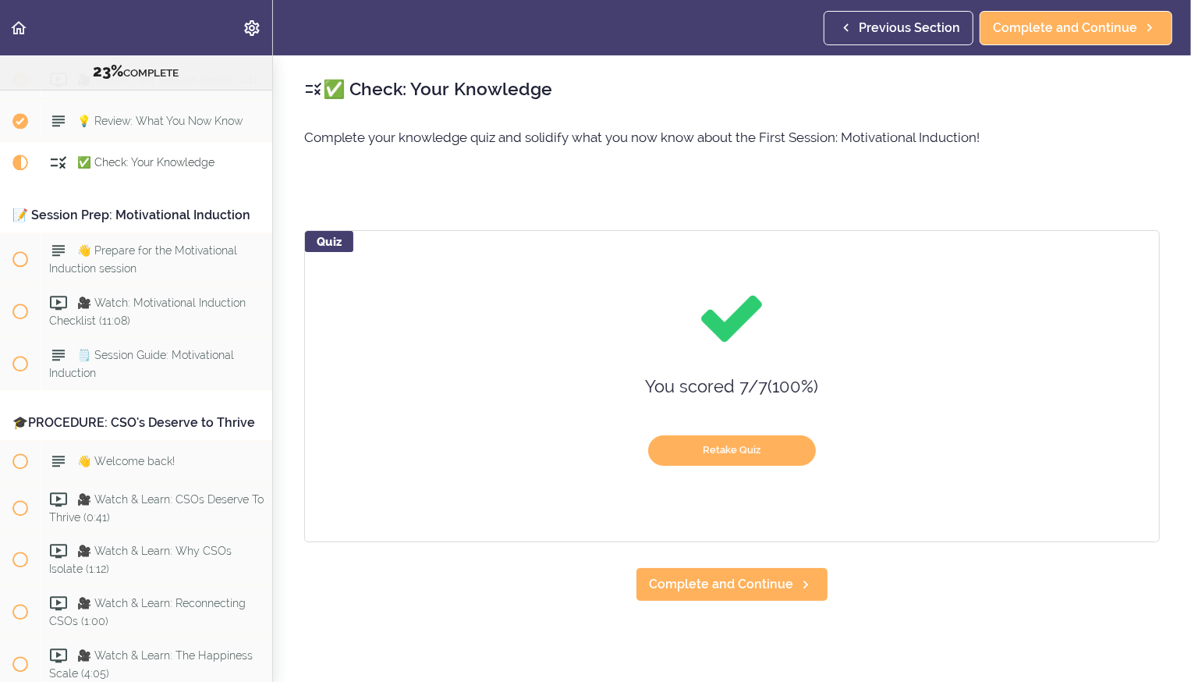
scroll to position [0, 0]
click at [718, 590] on span "Complete and Continue" at bounding box center [721, 584] width 144 height 19
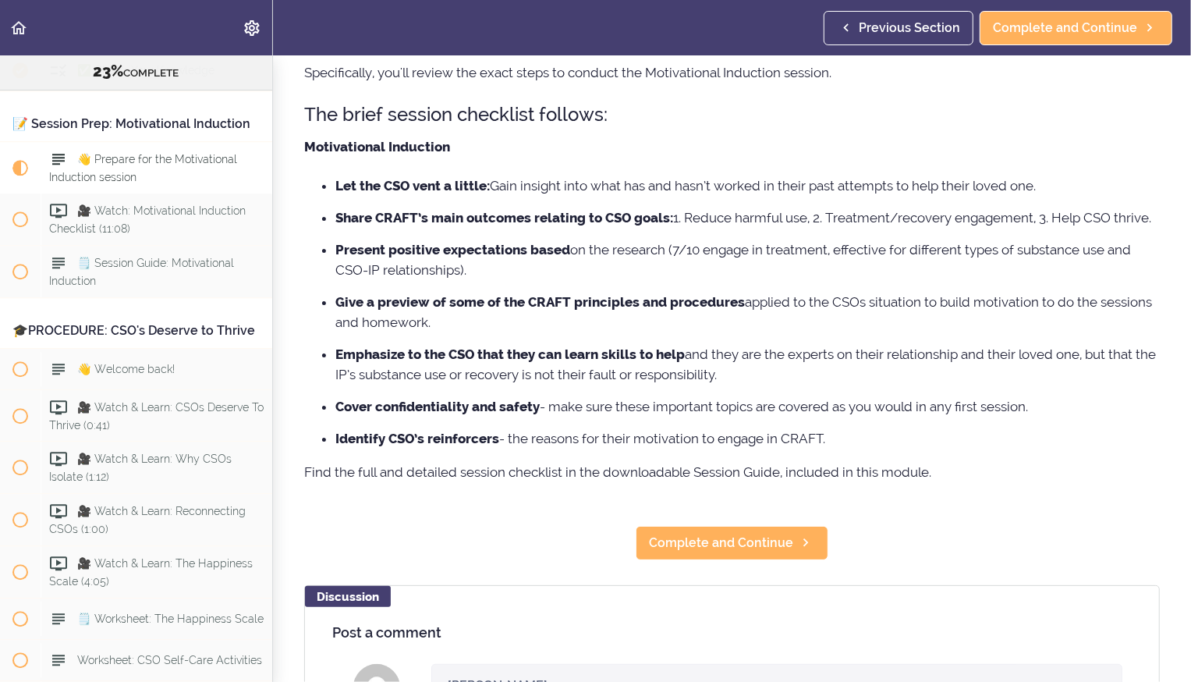
scroll to position [137, 0]
click at [692, 533] on span "Complete and Continue" at bounding box center [721, 542] width 144 height 19
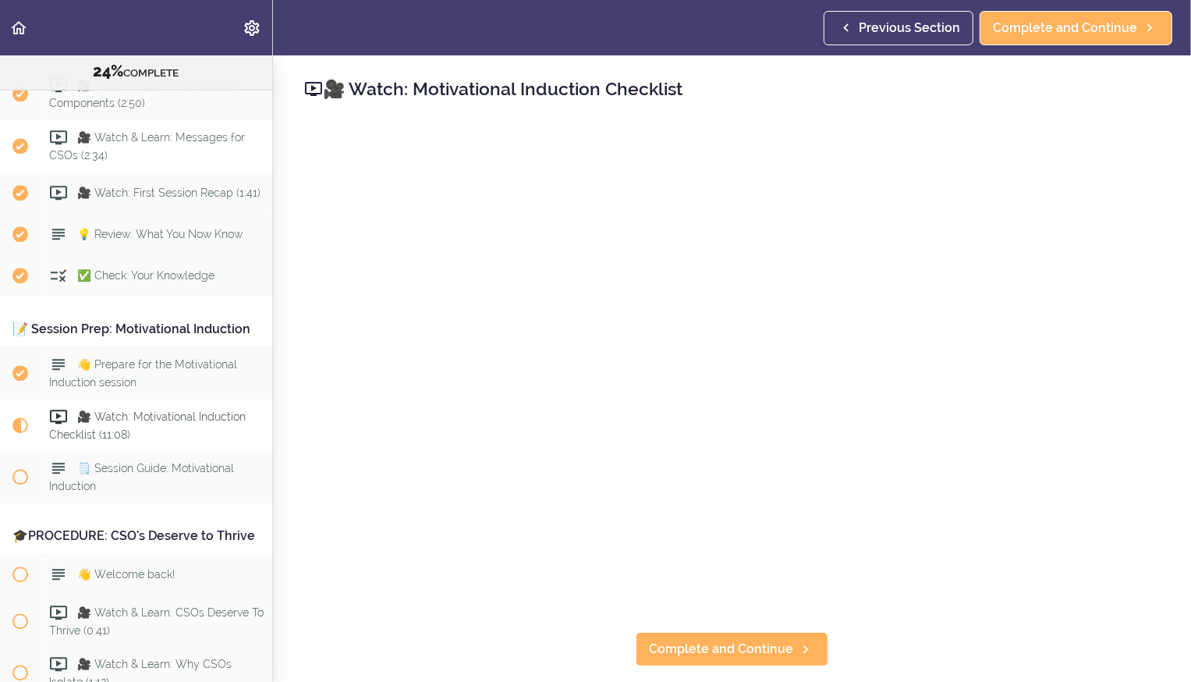
scroll to position [2715, 0]
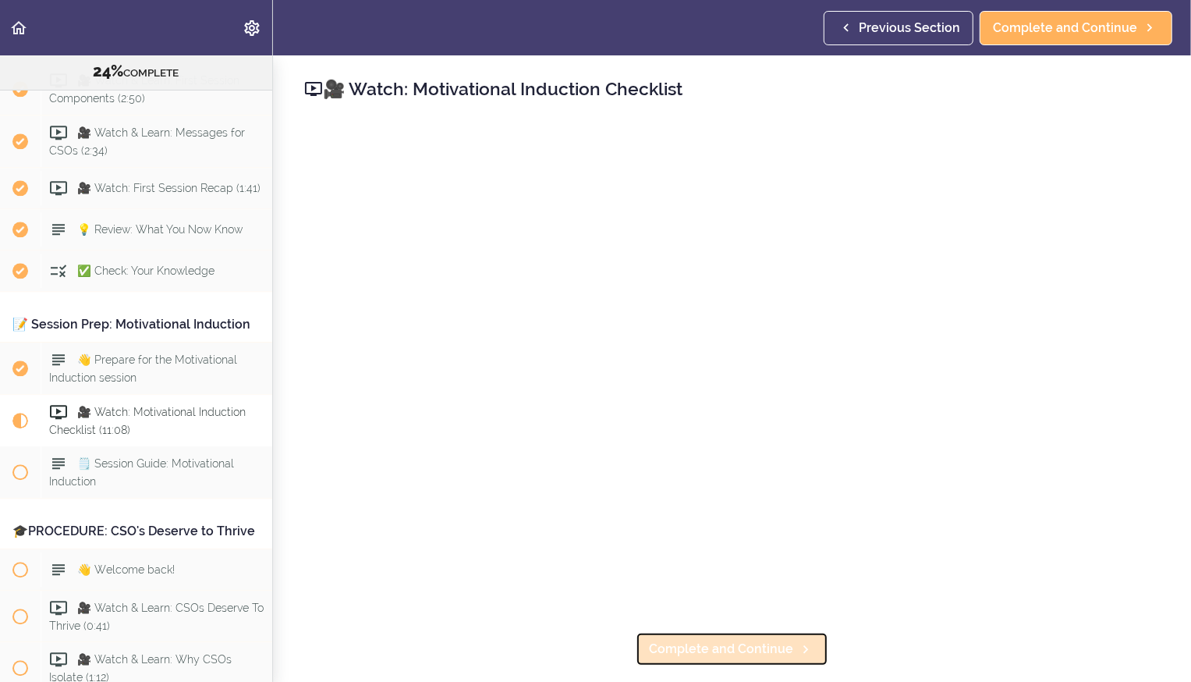
click at [694, 649] on span "Complete and Continue" at bounding box center [721, 649] width 144 height 19
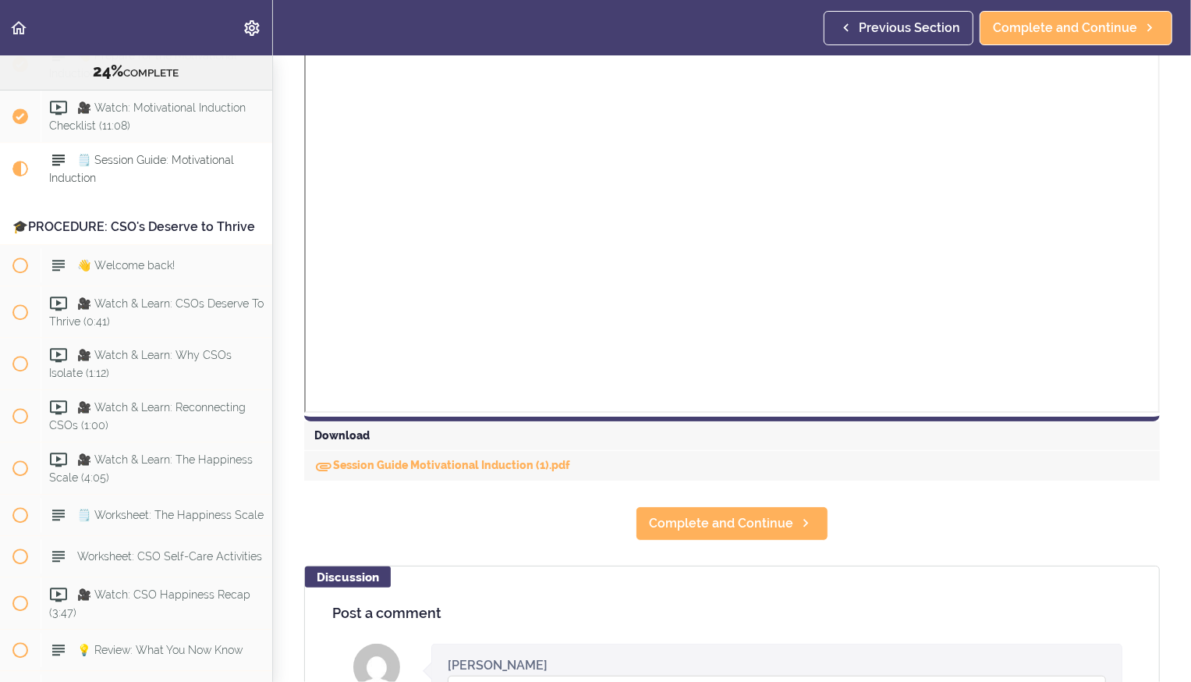
scroll to position [445, 0]
click at [662, 533] on link "Complete and Continue" at bounding box center [732, 522] width 193 height 34
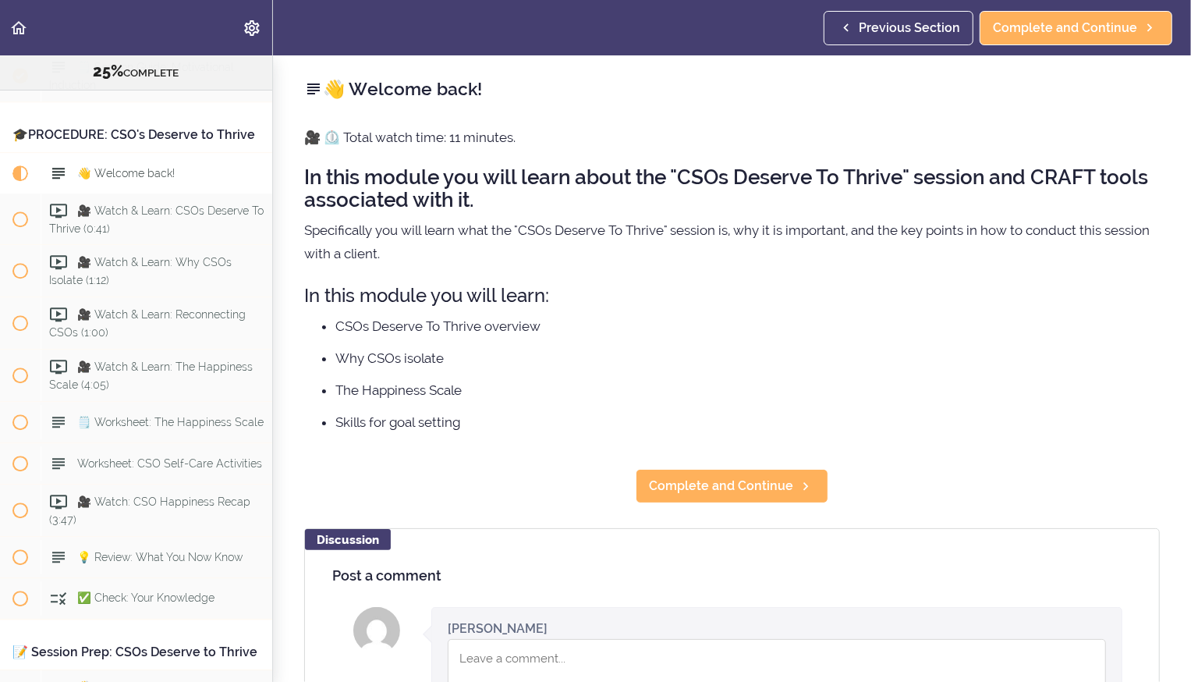
scroll to position [3124, 0]
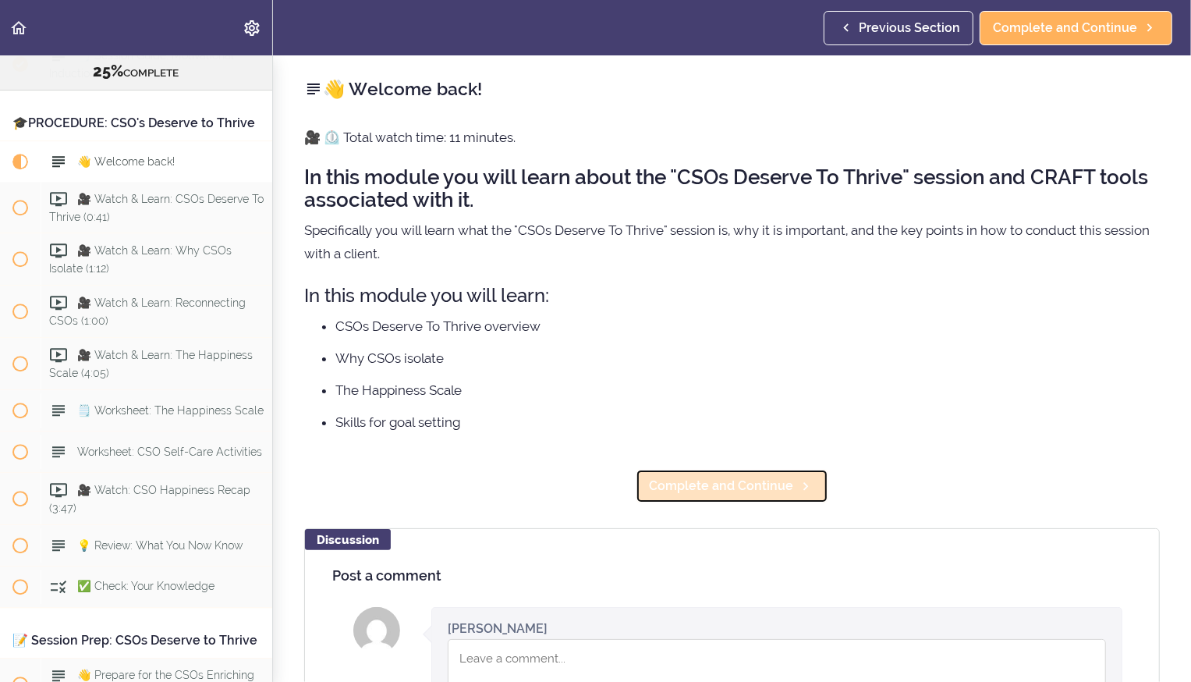
click at [689, 491] on span "Complete and Continue" at bounding box center [721, 486] width 144 height 19
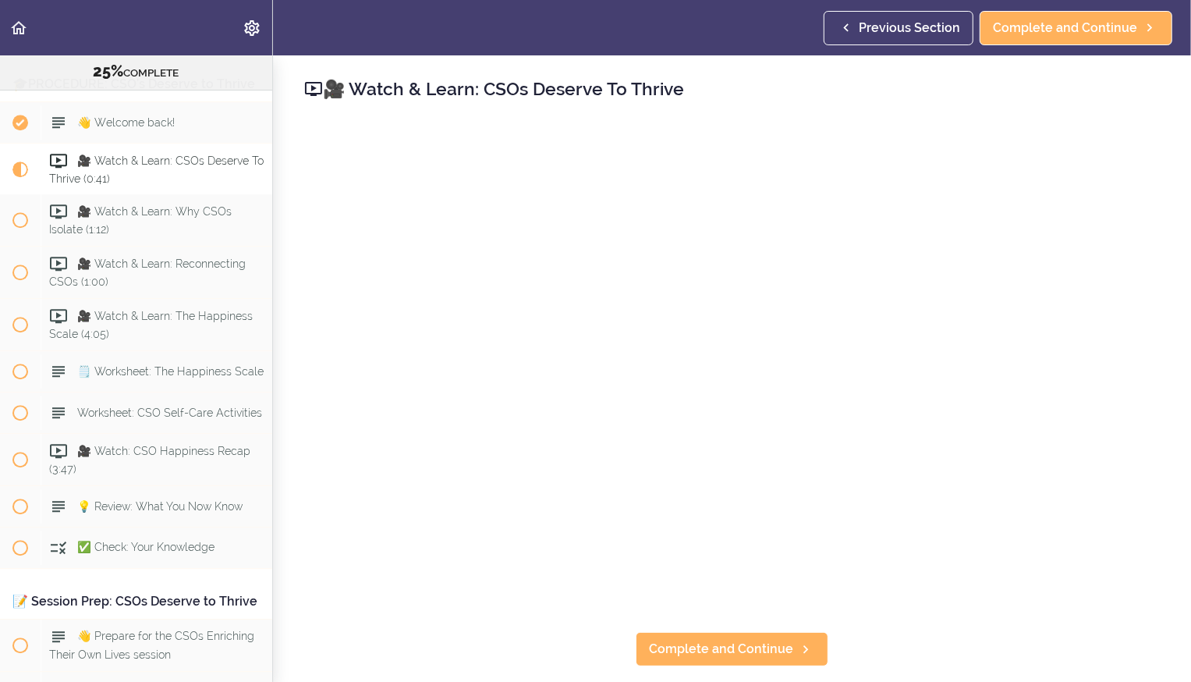
scroll to position [3165, 0]
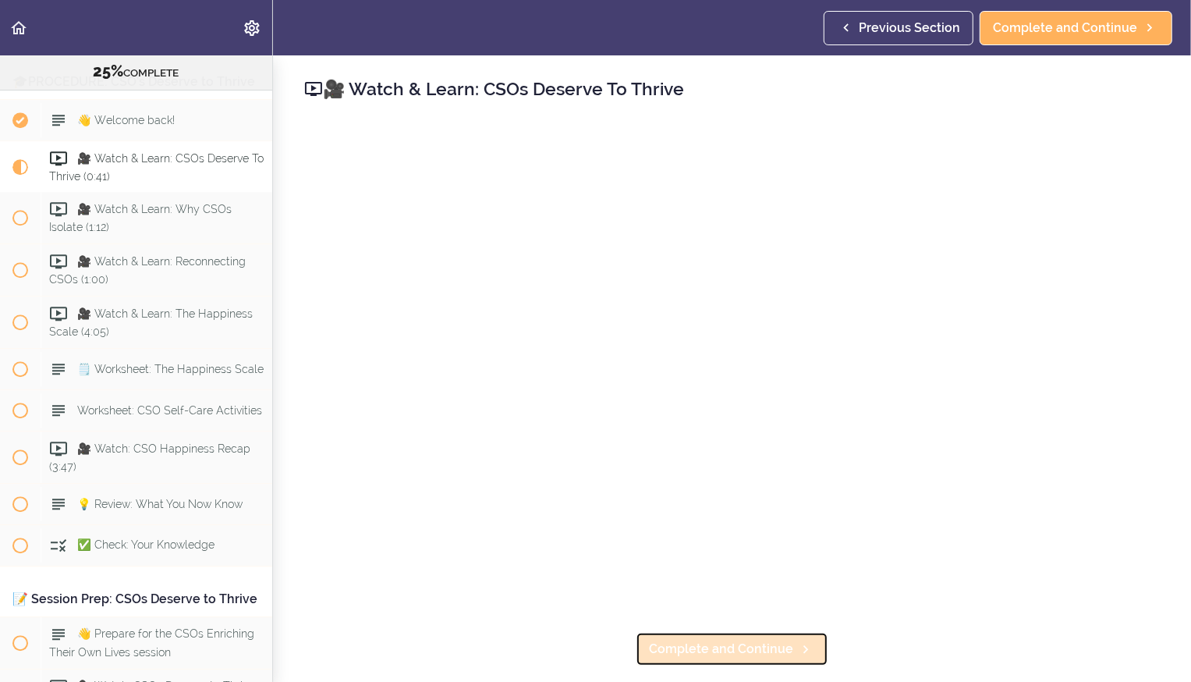
click at [682, 655] on span "Complete and Continue" at bounding box center [721, 649] width 144 height 19
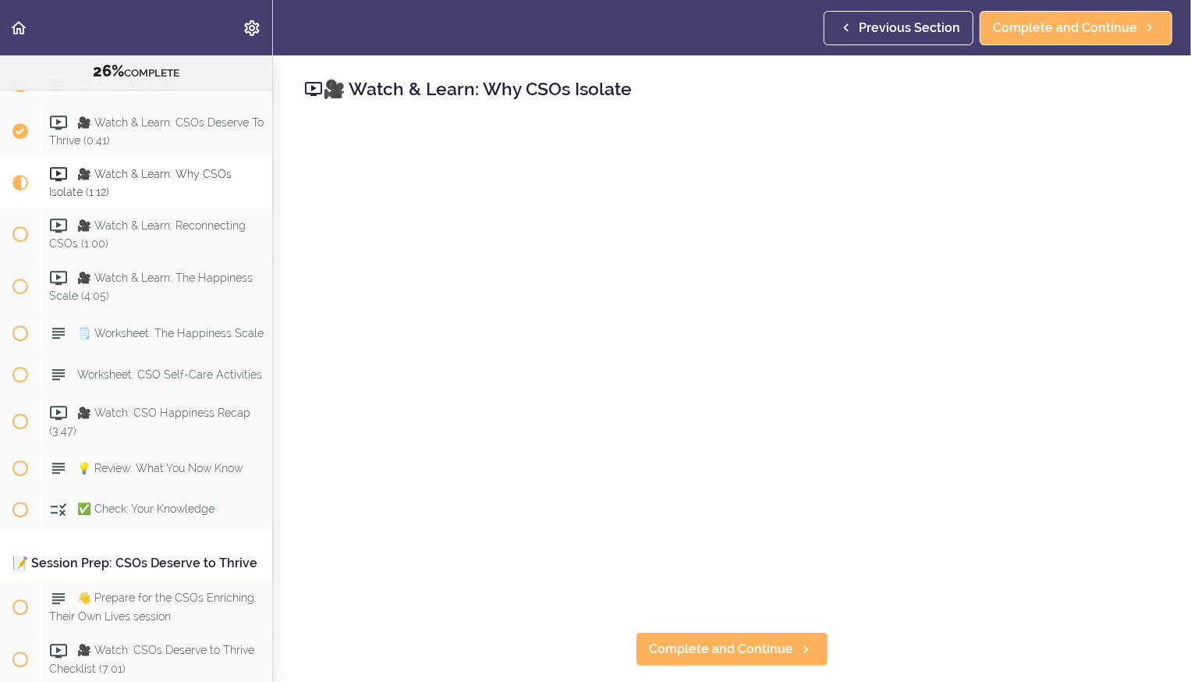
scroll to position [3218, 0]
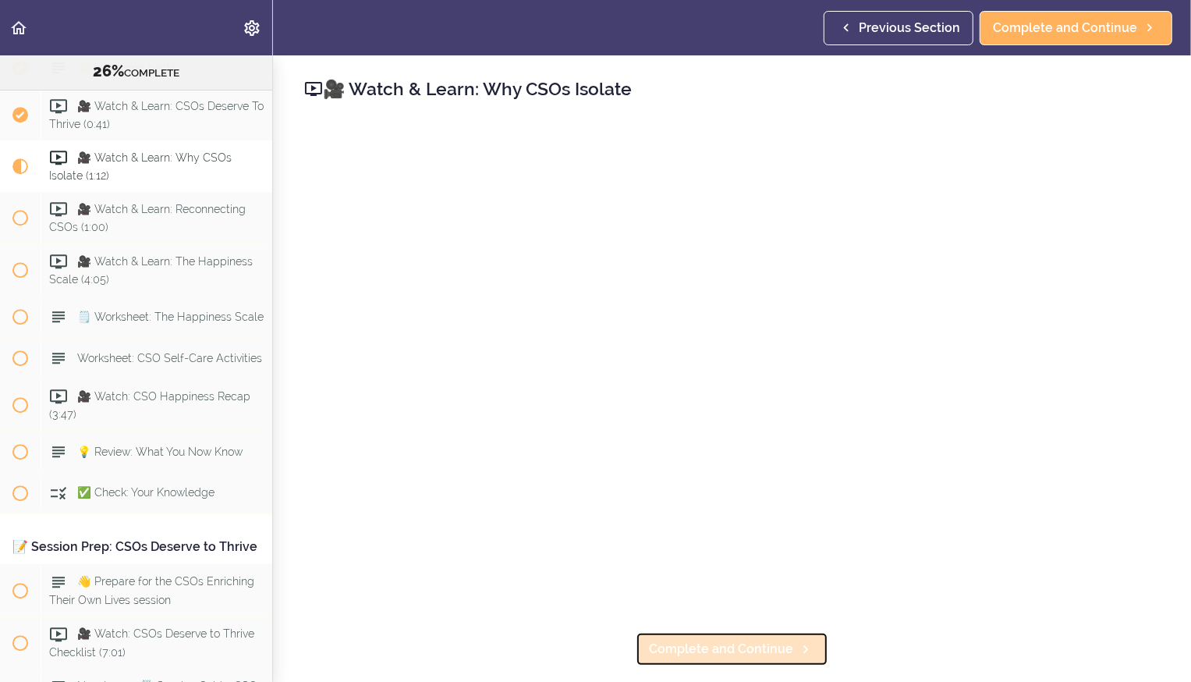
click at [726, 657] on span "Complete and Continue" at bounding box center [721, 649] width 144 height 19
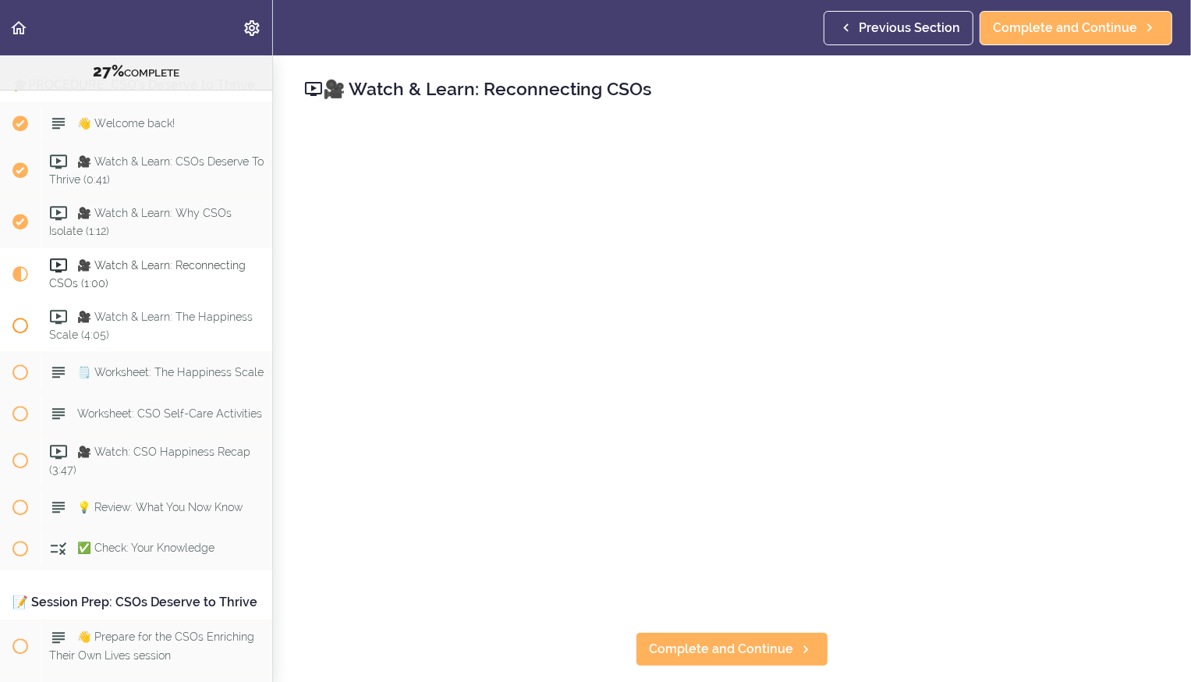
scroll to position [3161, 0]
click at [669, 647] on span "Complete and Continue" at bounding box center [721, 649] width 144 height 19
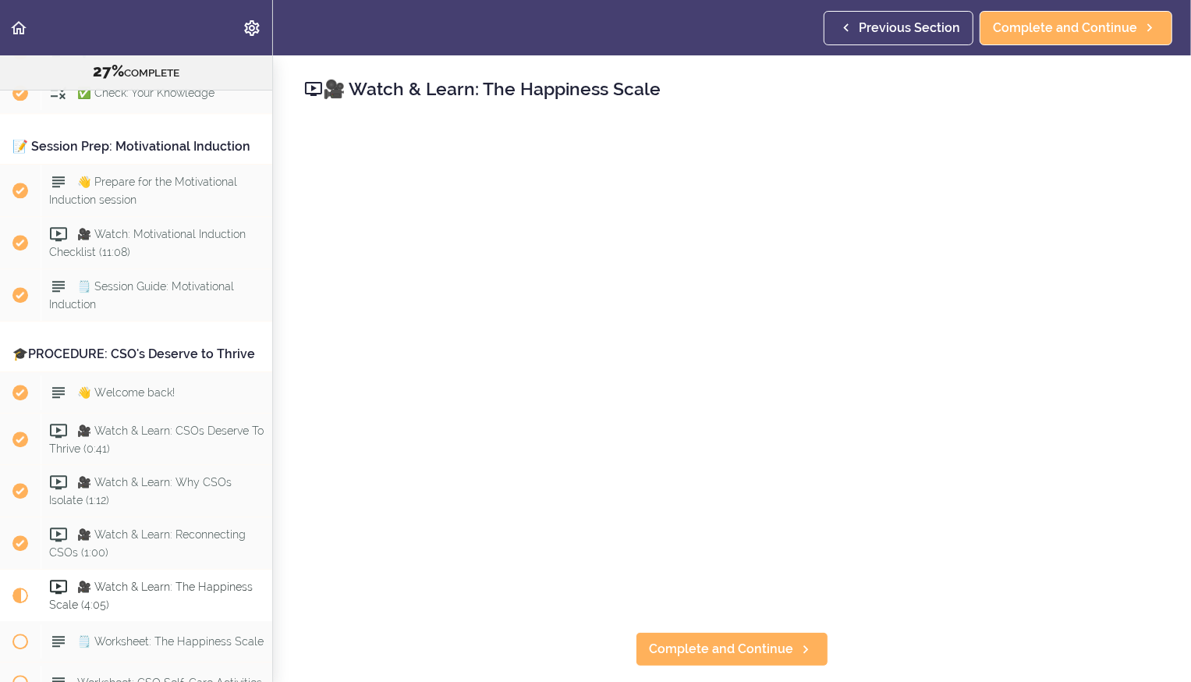
scroll to position [2897, 0]
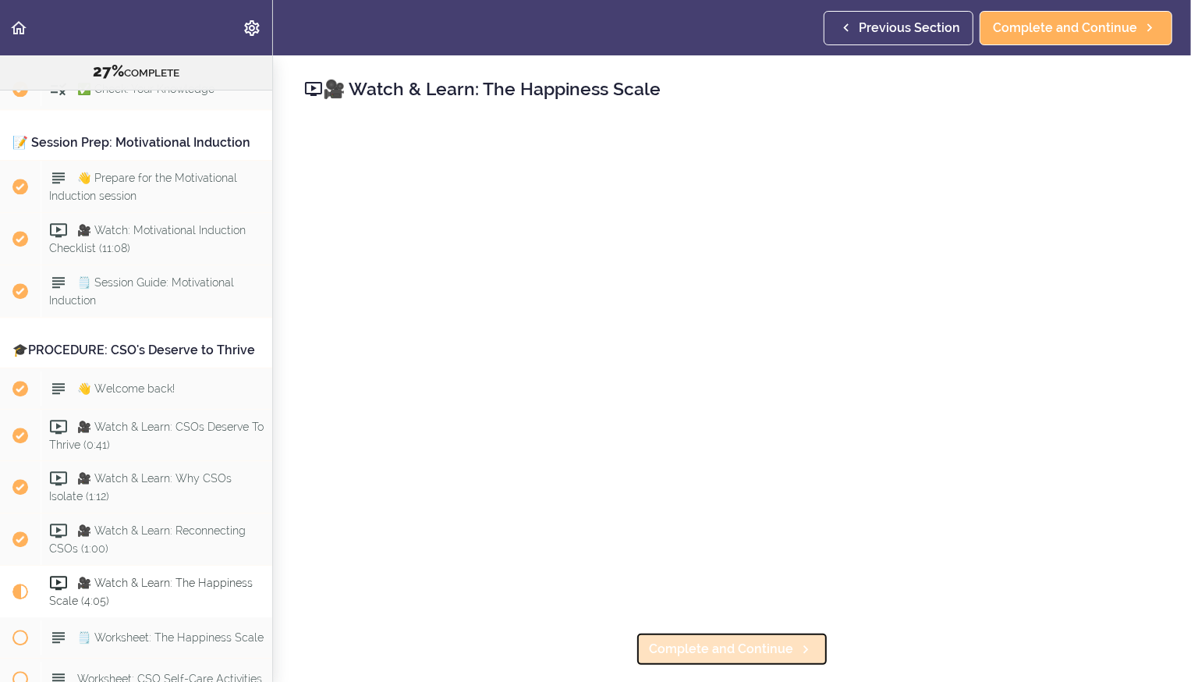
click at [688, 641] on span "Complete and Continue" at bounding box center [721, 649] width 144 height 19
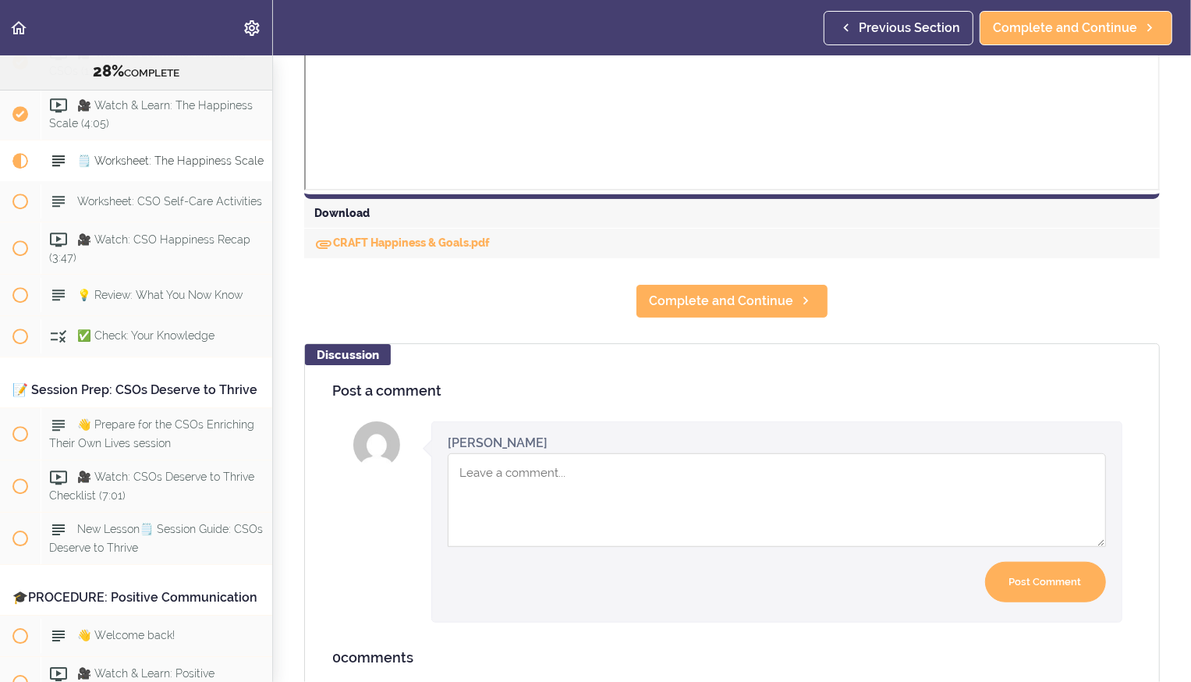
scroll to position [728, 0]
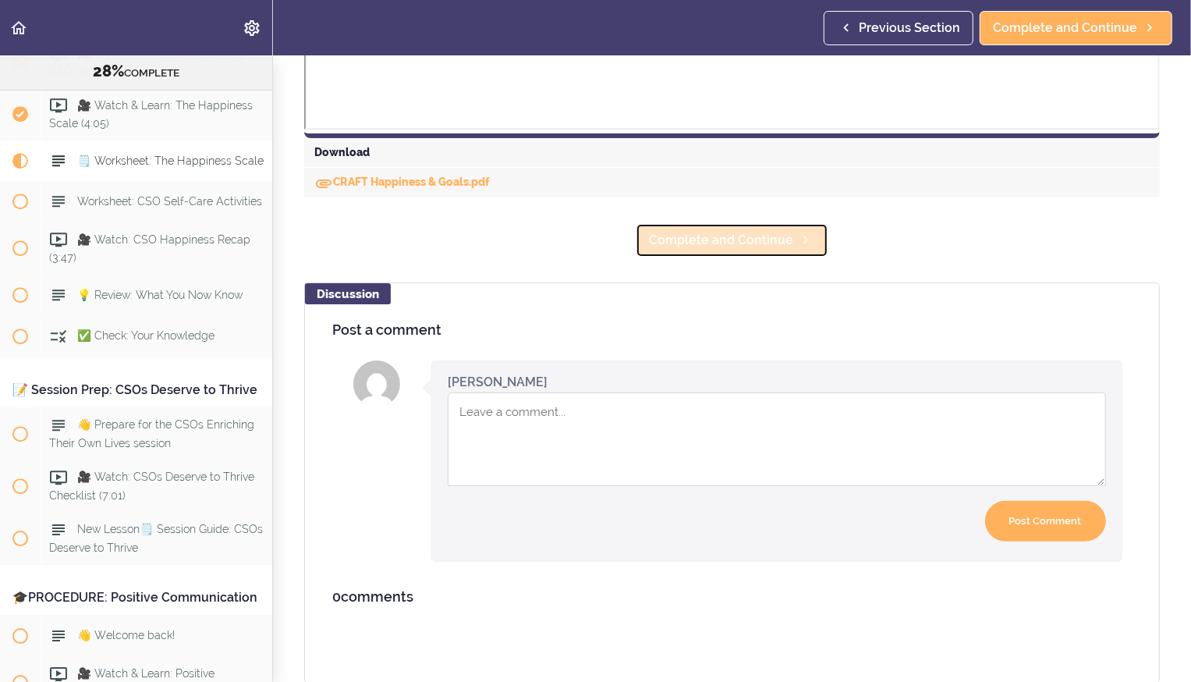
click at [713, 245] on span "Complete and Continue" at bounding box center [721, 240] width 144 height 19
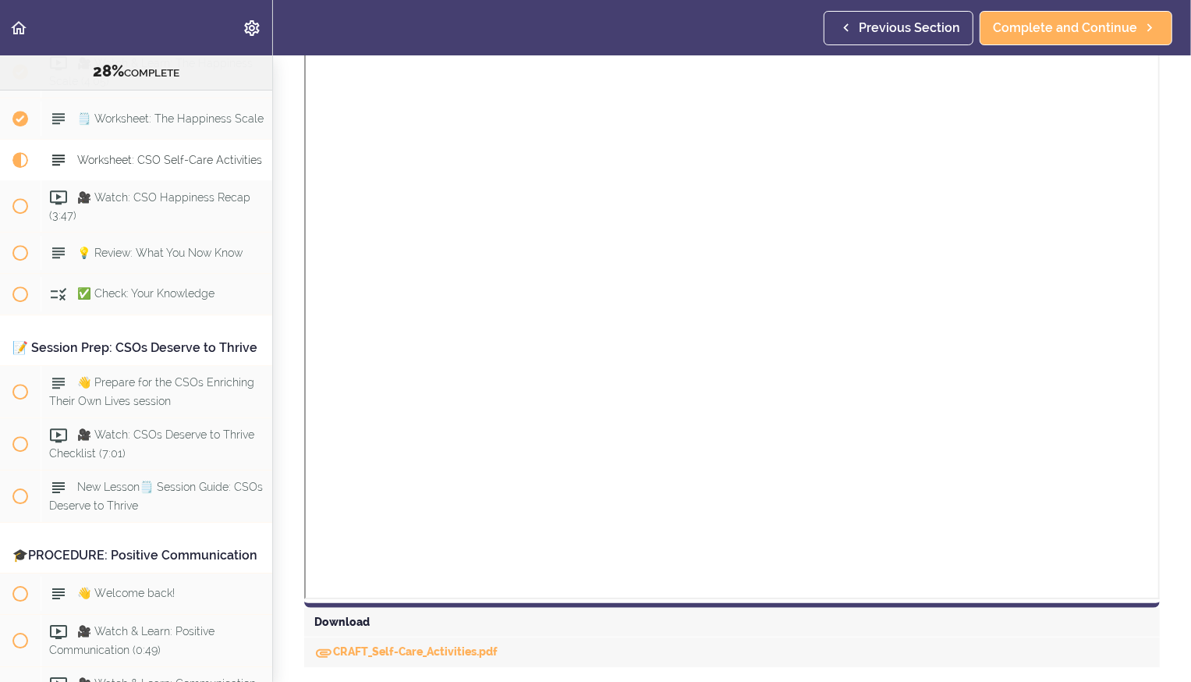
scroll to position [390, 0]
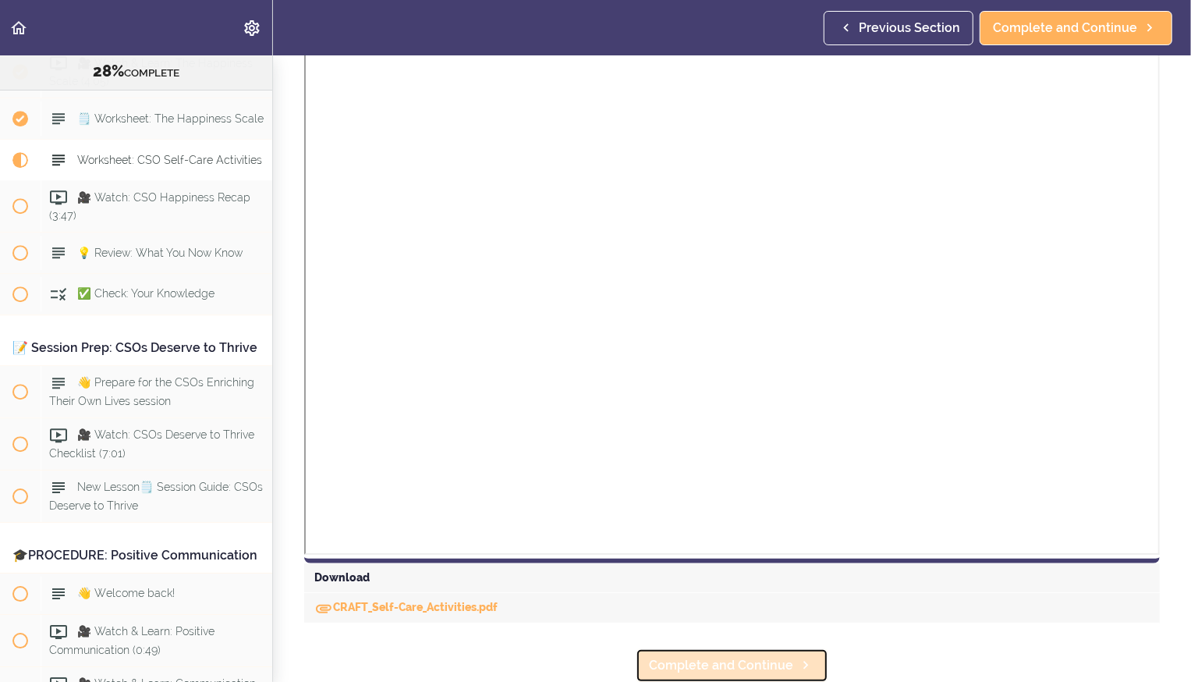
click at [690, 672] on span "Complete and Continue" at bounding box center [721, 665] width 144 height 19
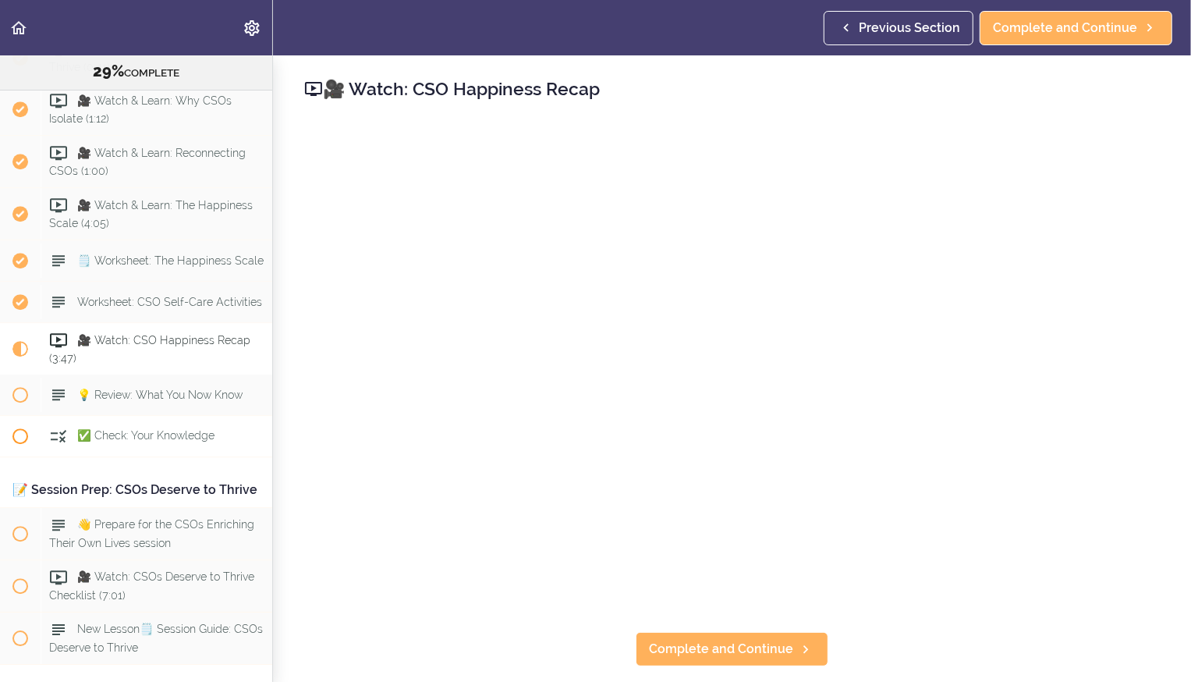
scroll to position [3280, 0]
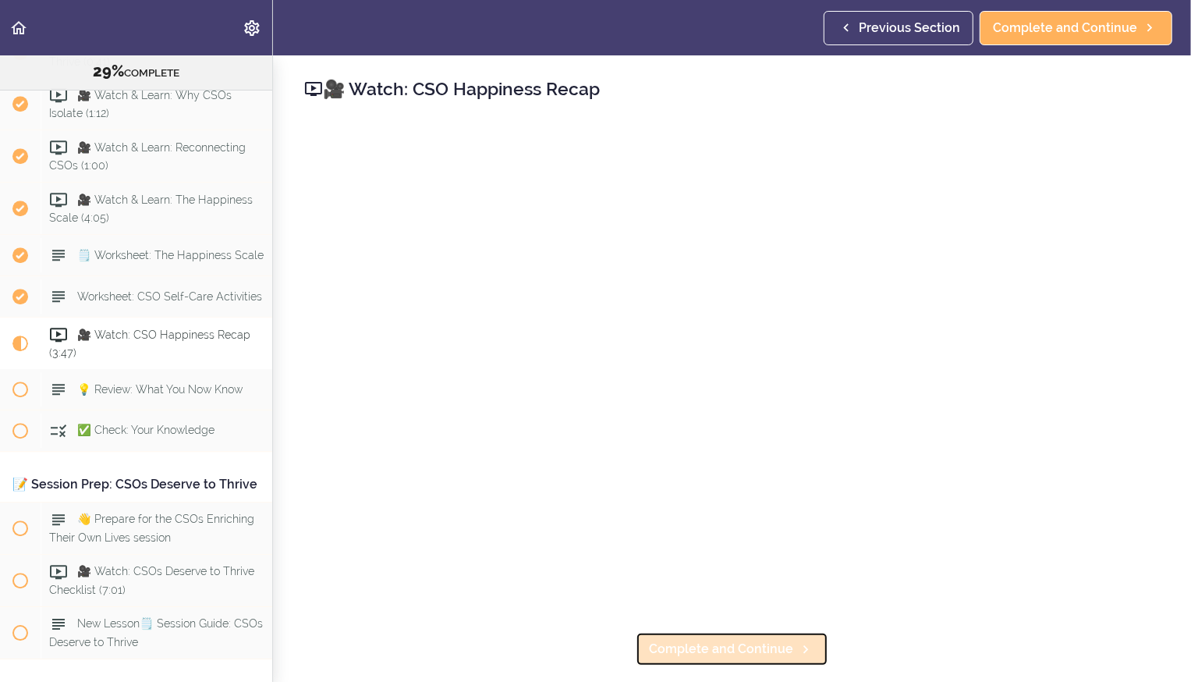
click at [685, 654] on span "Complete and Continue" at bounding box center [721, 649] width 144 height 19
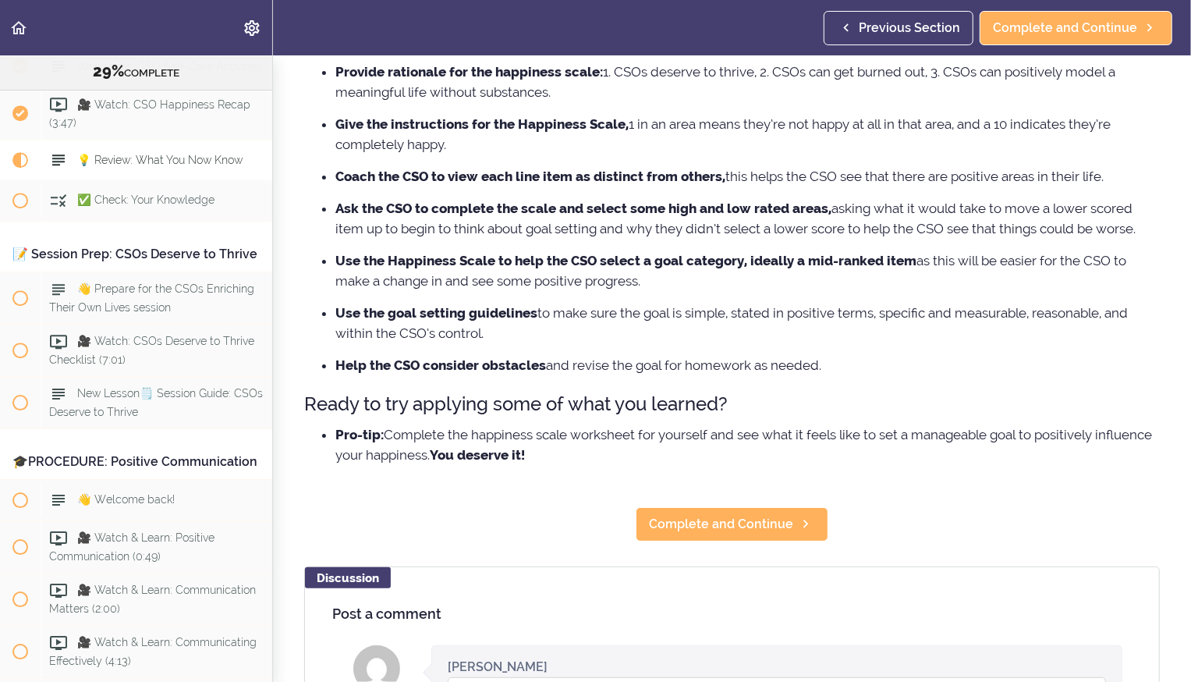
scroll to position [243, 0]
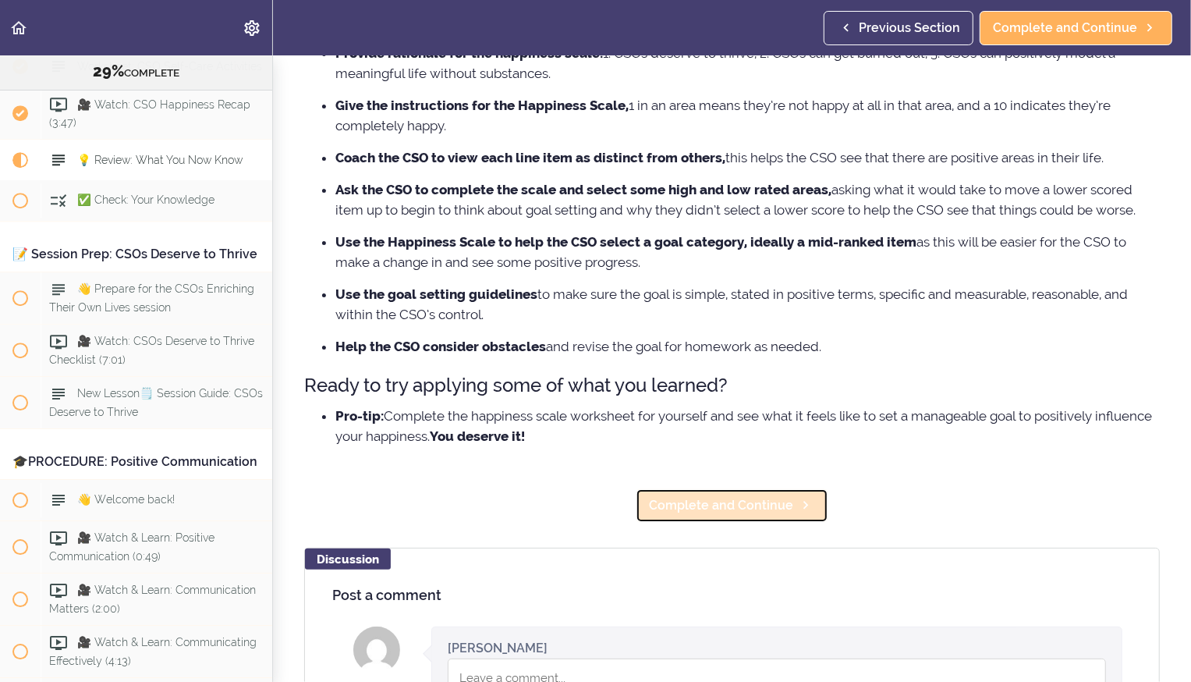
click at [710, 503] on span "Complete and Continue" at bounding box center [721, 505] width 144 height 19
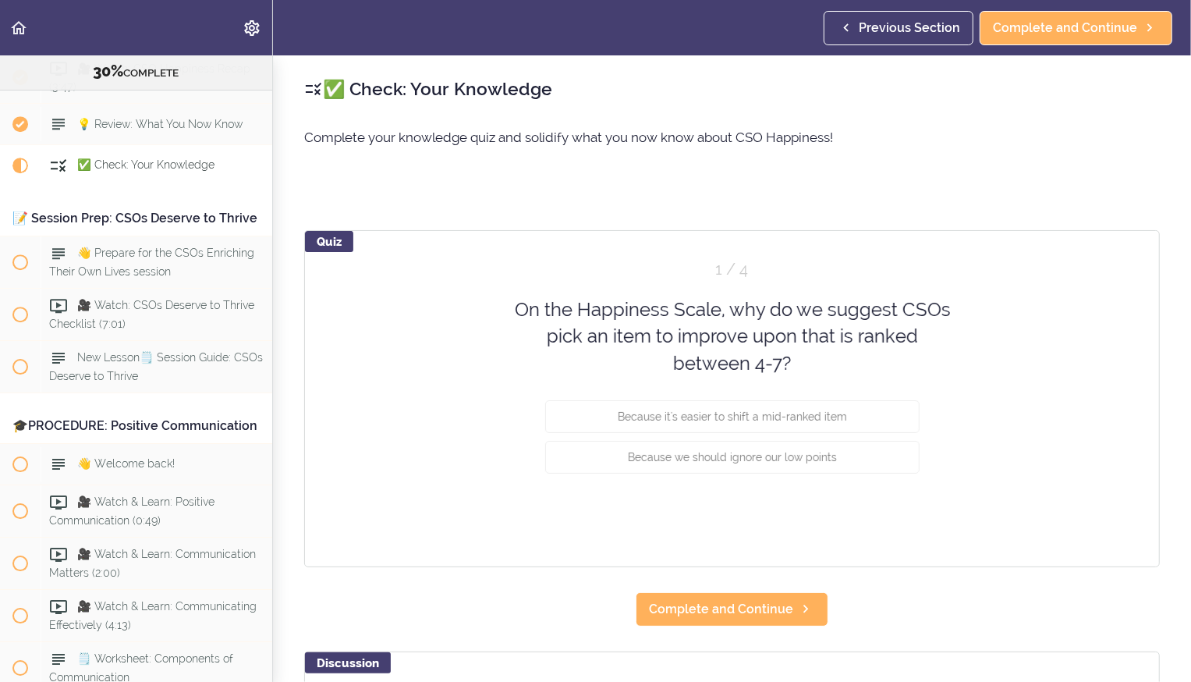
scroll to position [3552, 0]
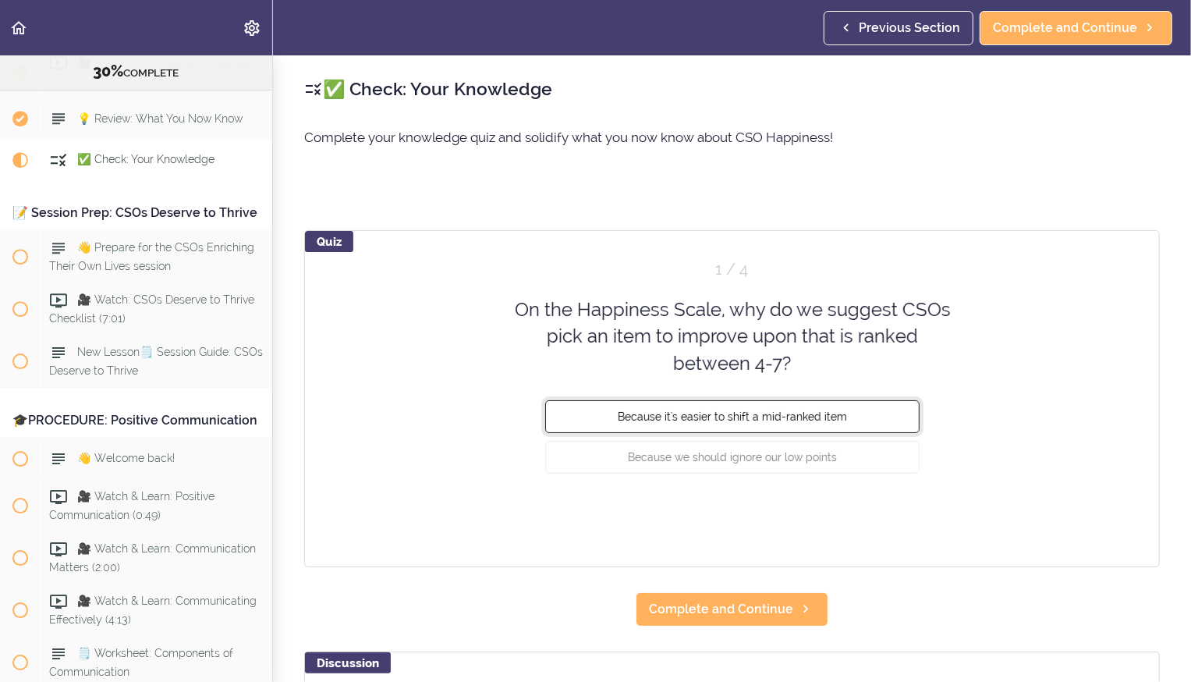
click at [726, 419] on span "Because it's easier to shift a mid-ranked item" at bounding box center [732, 416] width 229 height 12
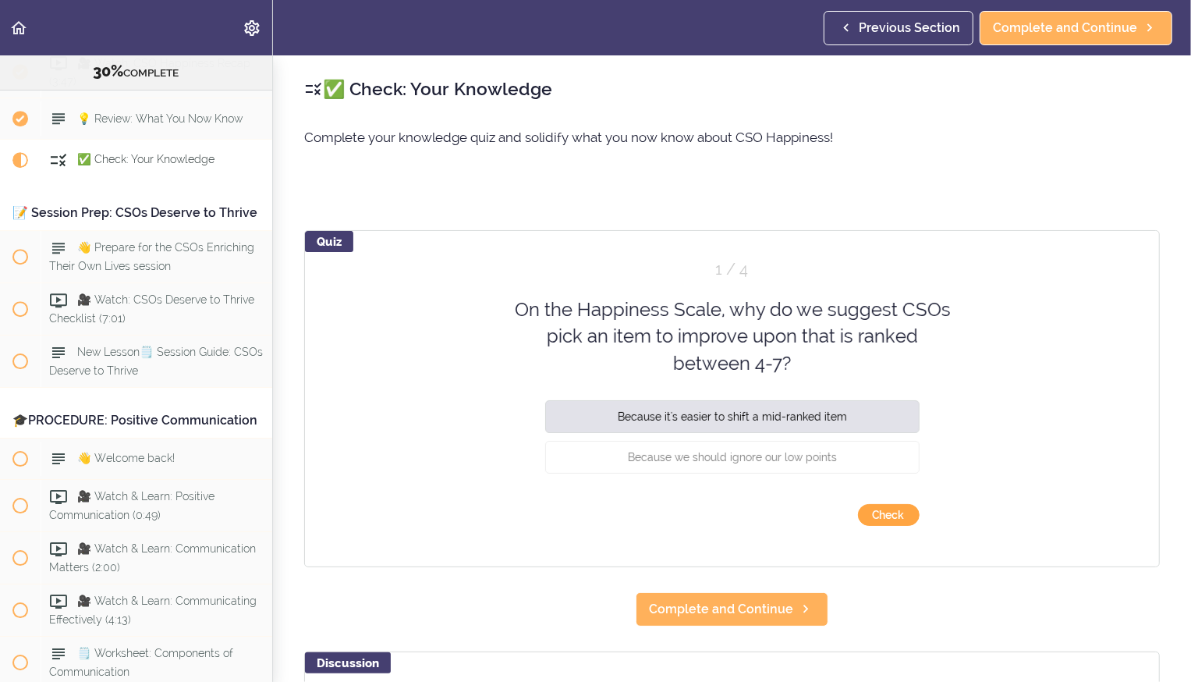
click at [893, 517] on button "Check" at bounding box center [889, 515] width 62 height 22
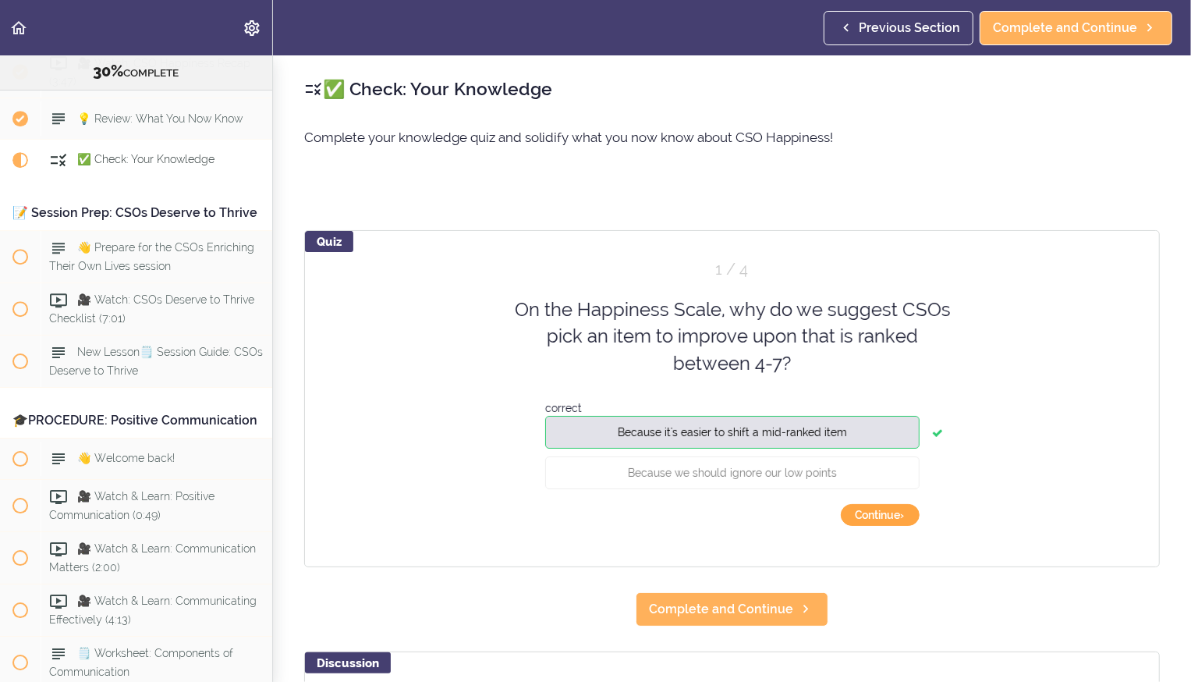
click at [893, 517] on button "Continue ›" at bounding box center [880, 515] width 79 height 22
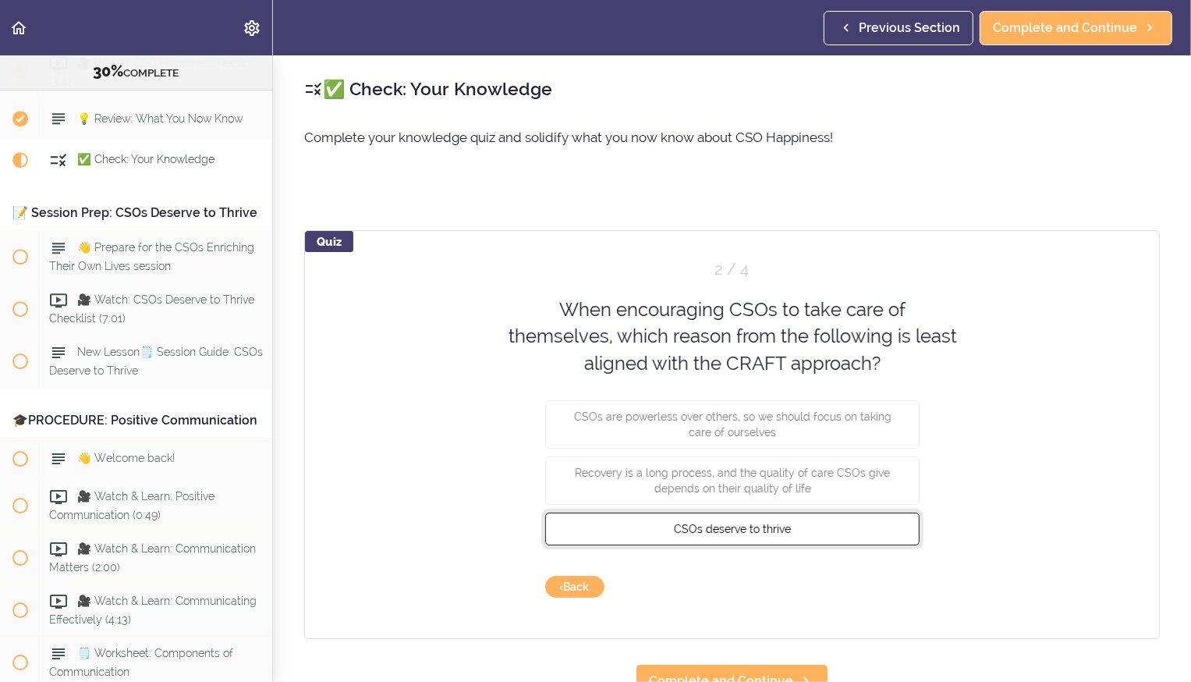
click at [749, 527] on span "CSOs deserve to thrive" at bounding box center [732, 529] width 117 height 12
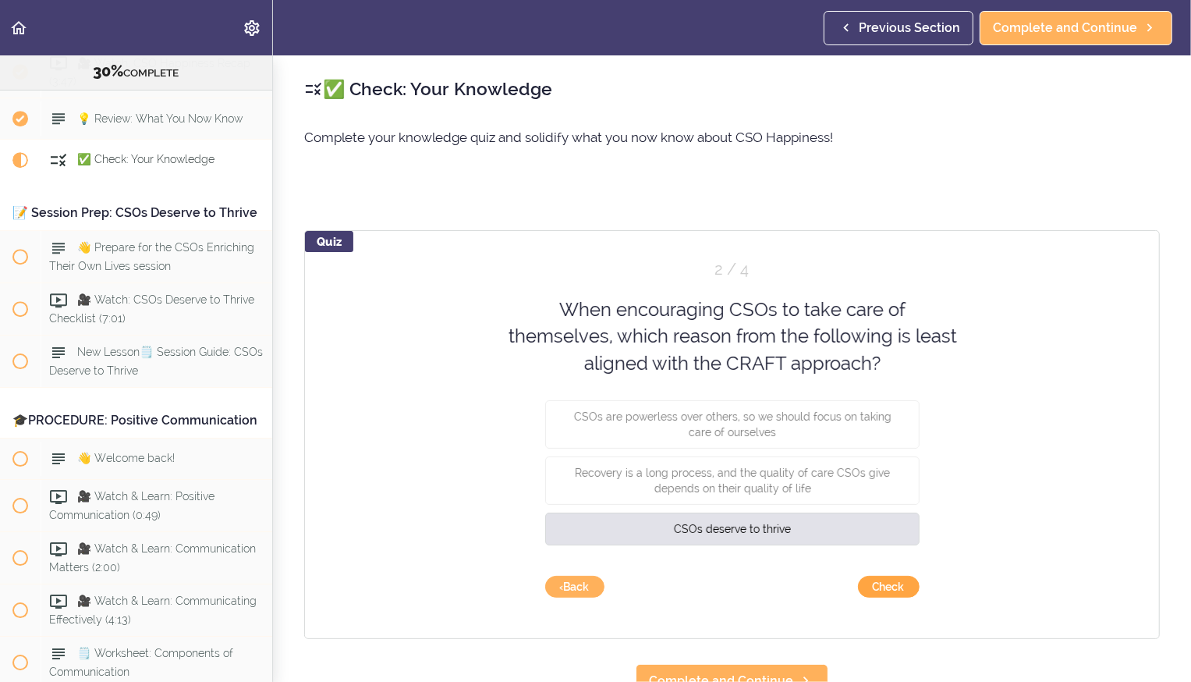
click at [871, 585] on button "Check" at bounding box center [889, 587] width 62 height 22
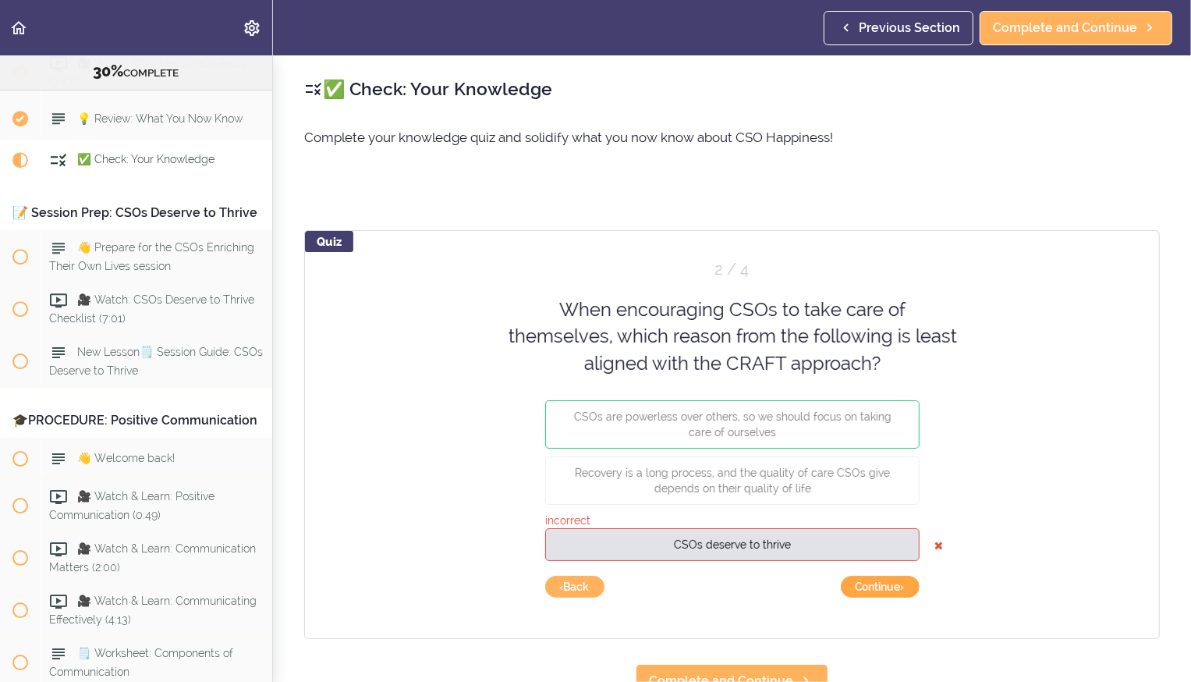
click at [898, 589] on button "Continue ›" at bounding box center [880, 587] width 79 height 22
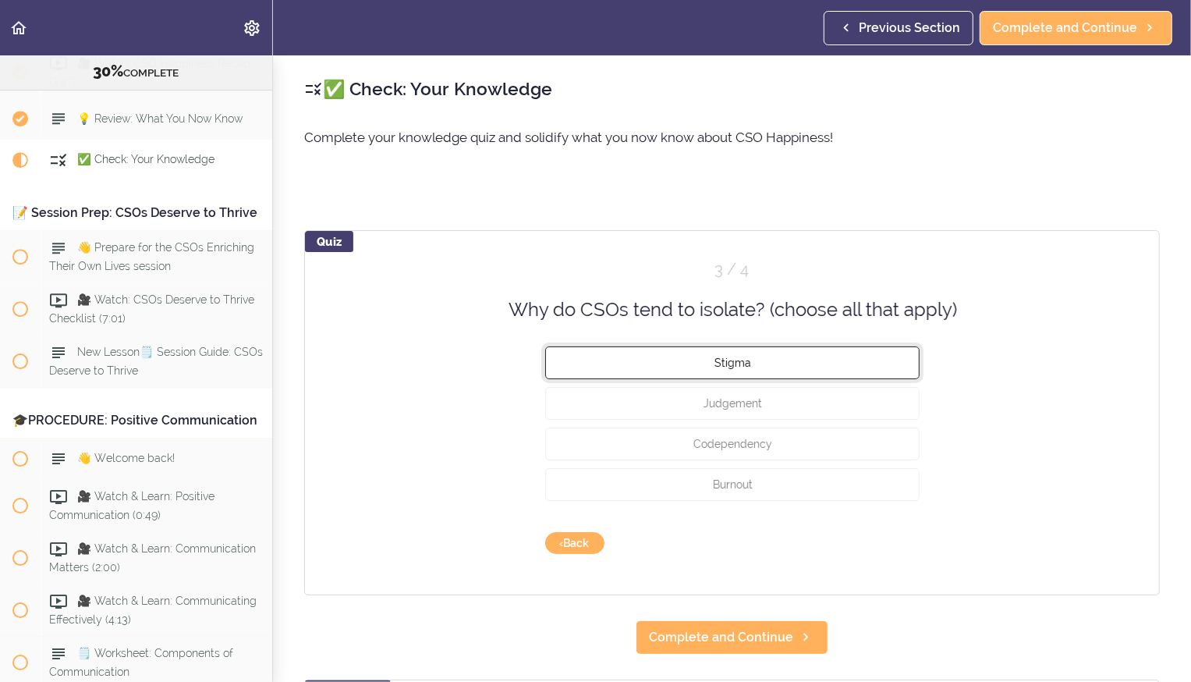
click at [754, 366] on button "Stigma" at bounding box center [732, 362] width 374 height 33
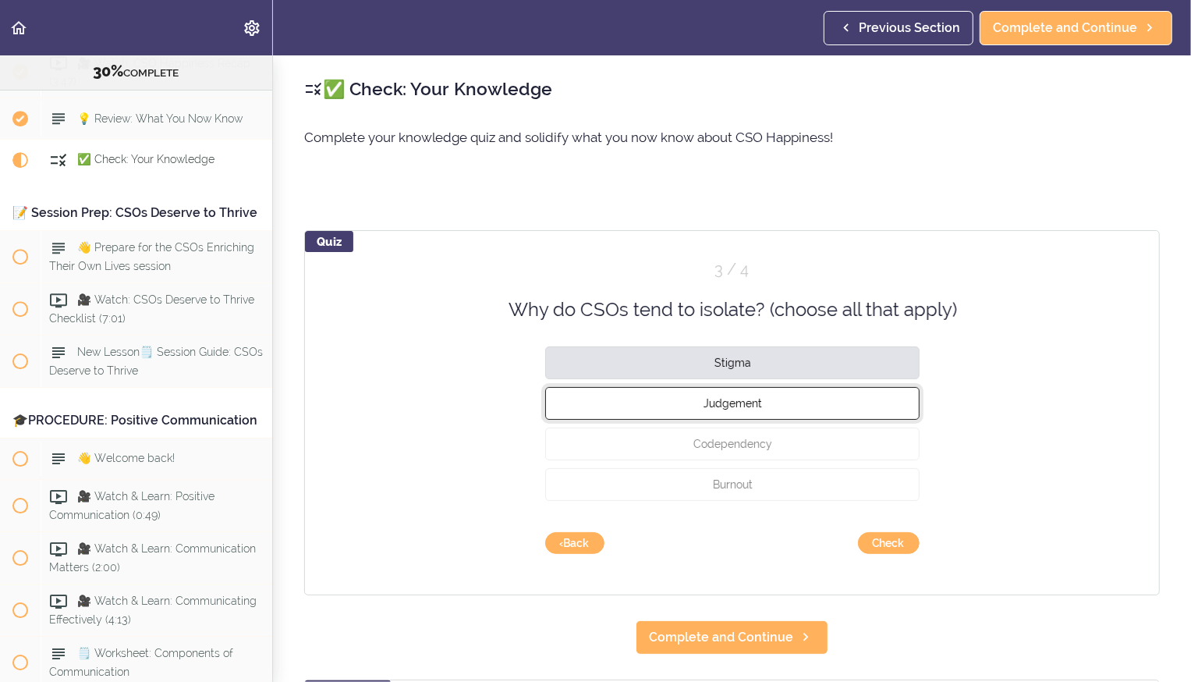
click at [744, 399] on span "Judgement" at bounding box center [732, 403] width 59 height 12
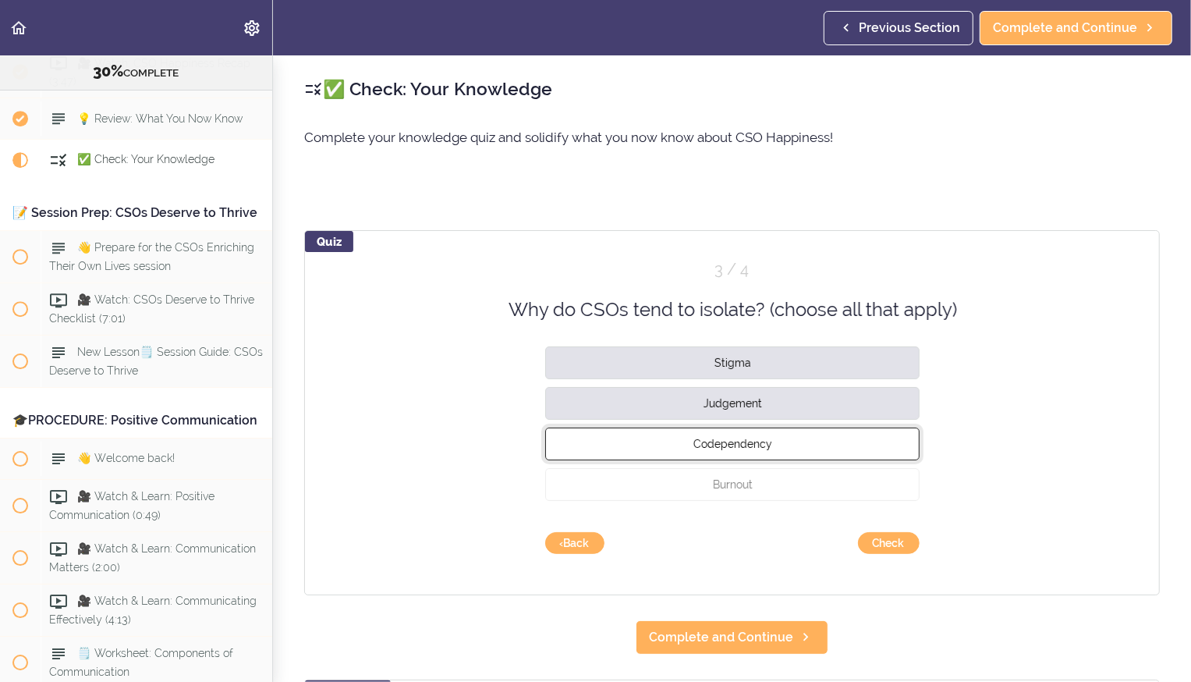
click at [735, 440] on span "Codependency" at bounding box center [732, 444] width 79 height 12
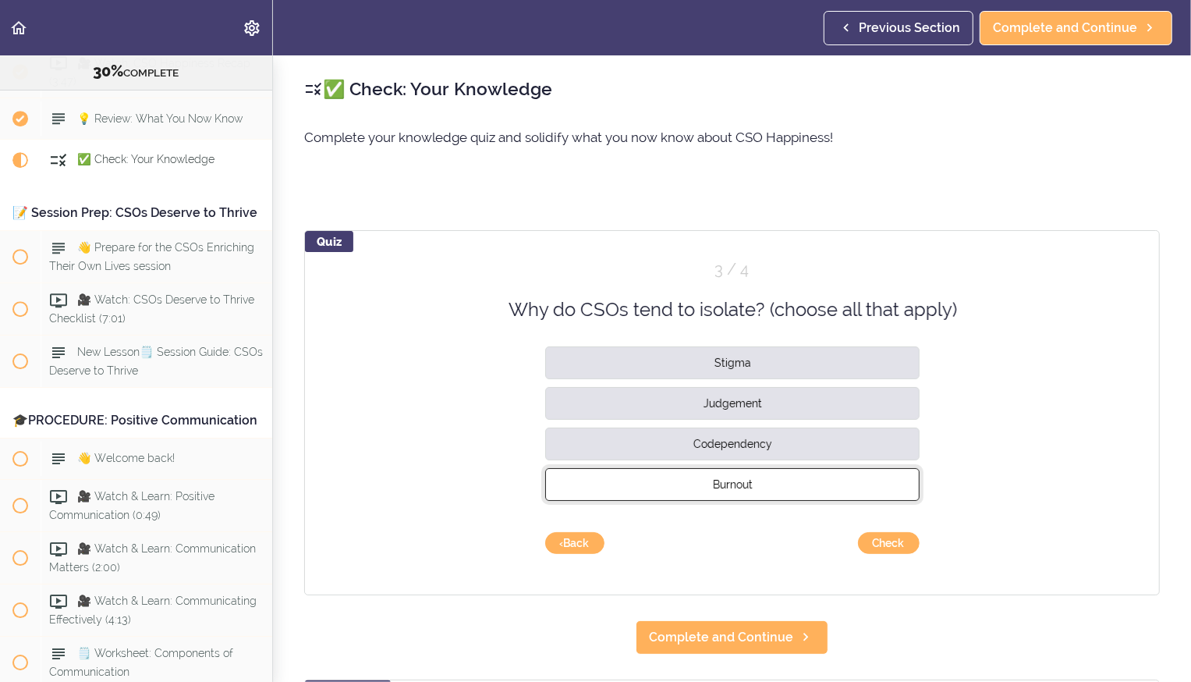
click at [733, 482] on span "Burnout" at bounding box center [732, 484] width 40 height 12
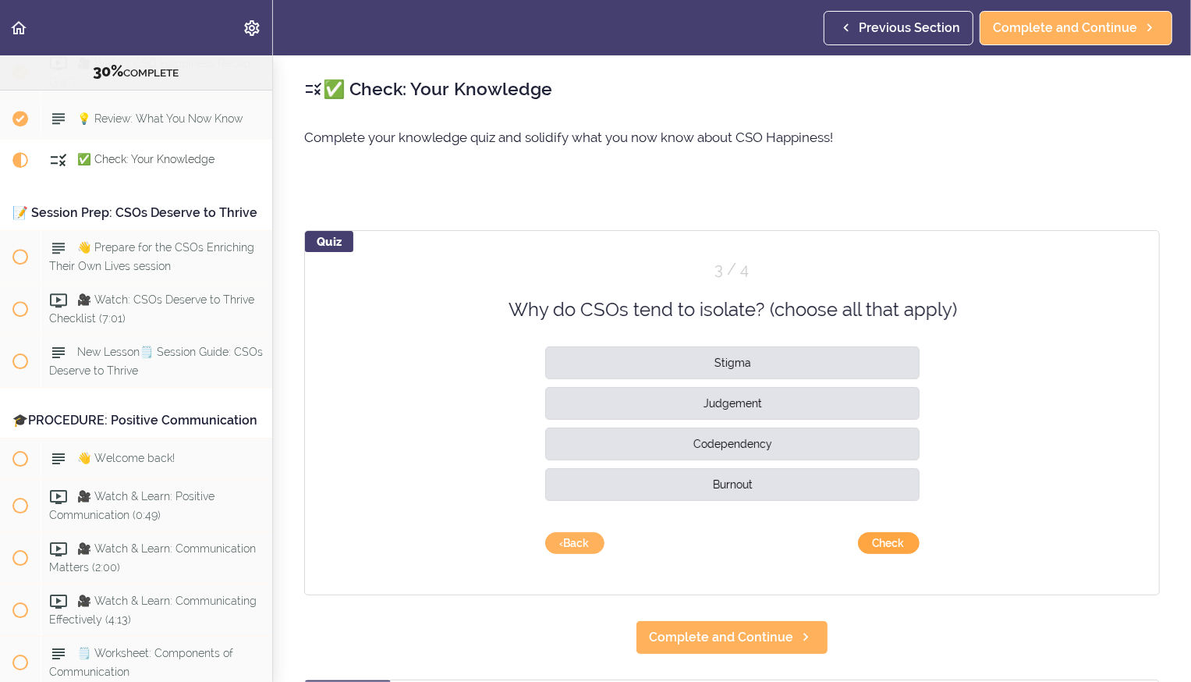
click at [888, 544] on button "Check" at bounding box center [889, 543] width 62 height 22
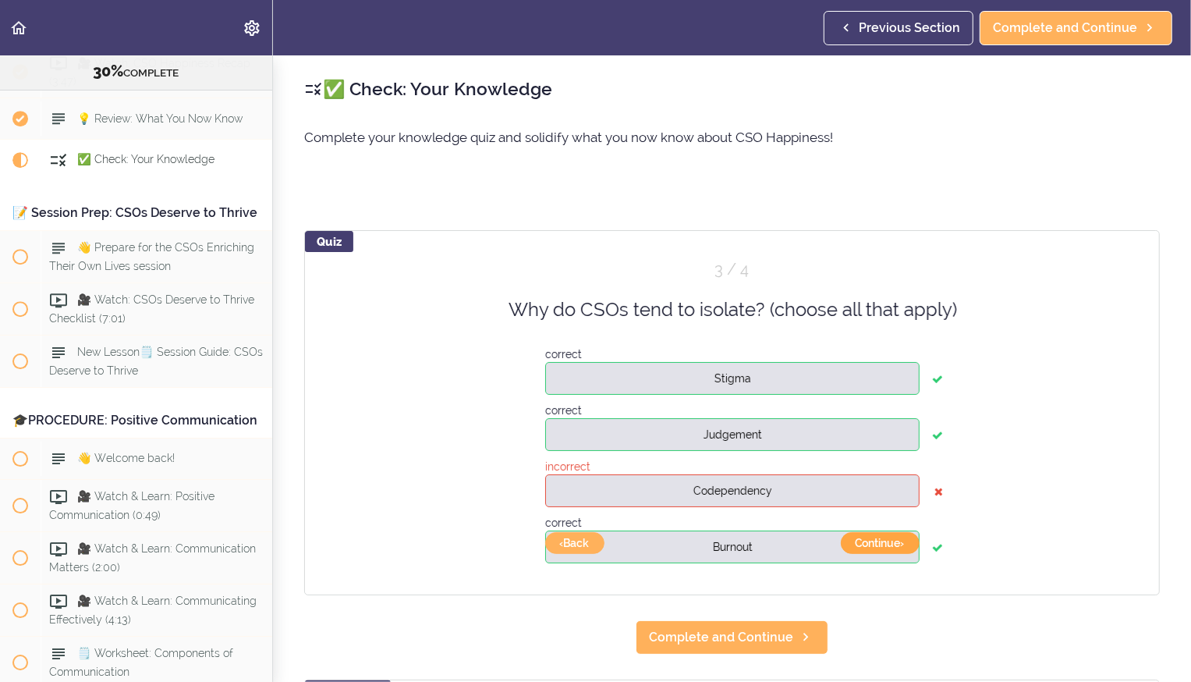
click at [867, 543] on button "Continue ›" at bounding box center [880, 543] width 79 height 22
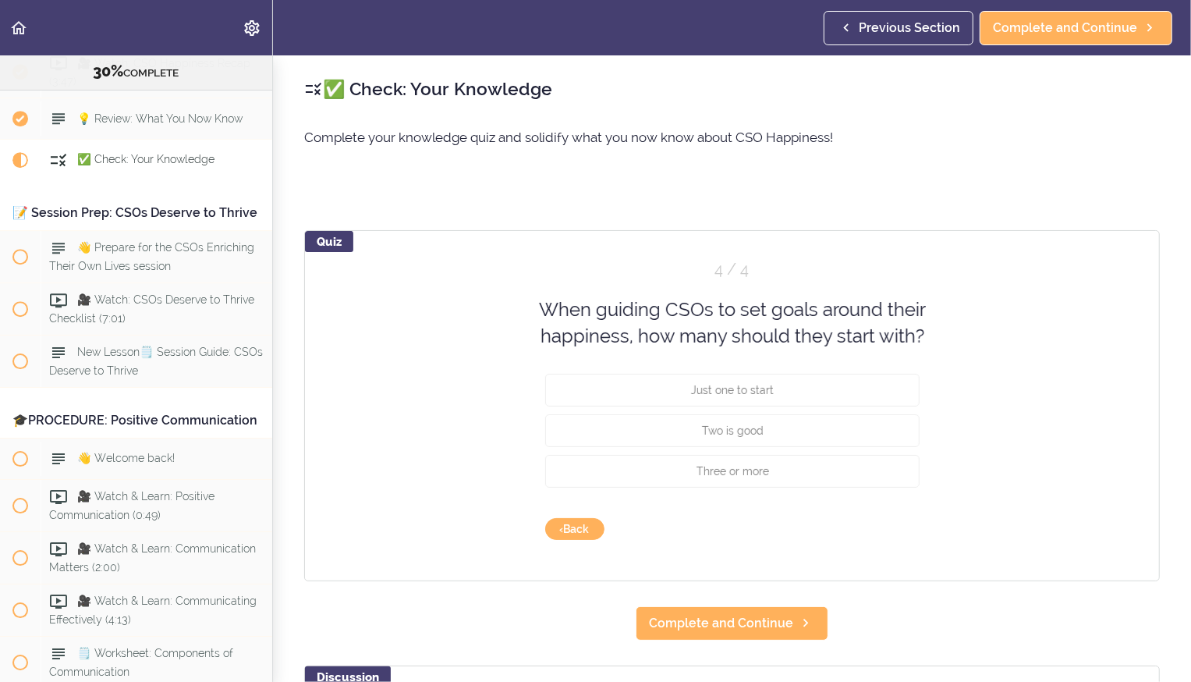
click at [867, 543] on div "Quiz 4 / 4 When guiding CSOs to set goals around their happiness, how many shou…" at bounding box center [732, 405] width 856 height 351
click at [685, 399] on button "Just one to start" at bounding box center [732, 389] width 374 height 33
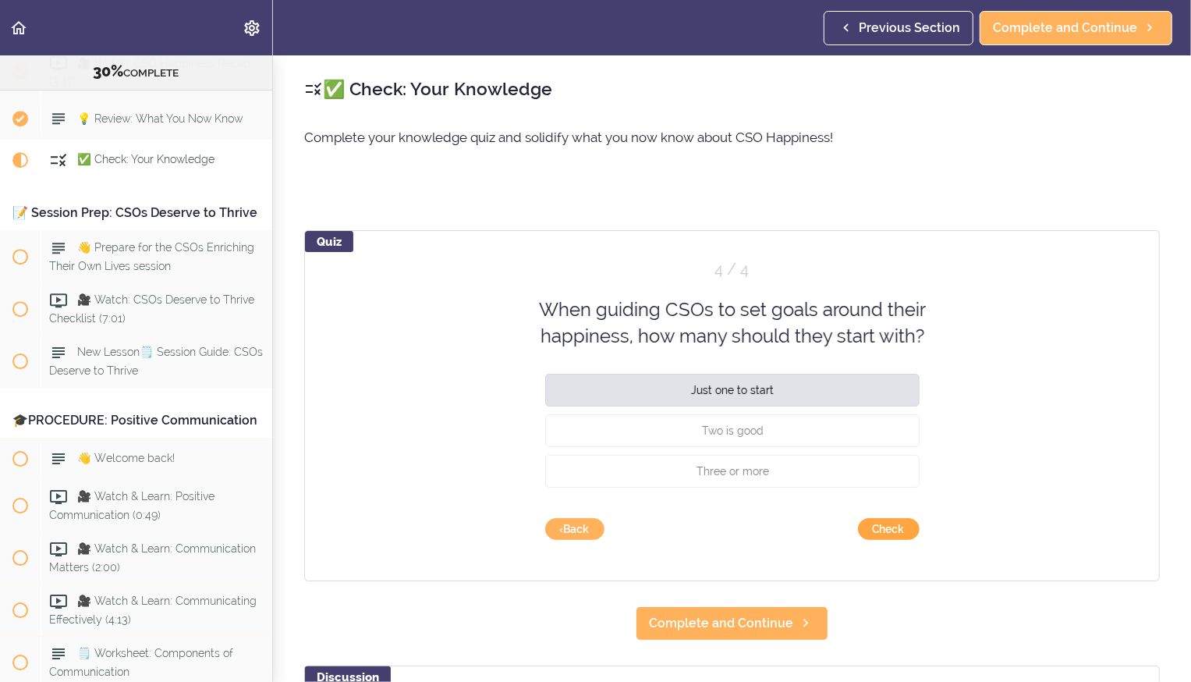
click at [883, 523] on button "Check" at bounding box center [889, 529] width 62 height 22
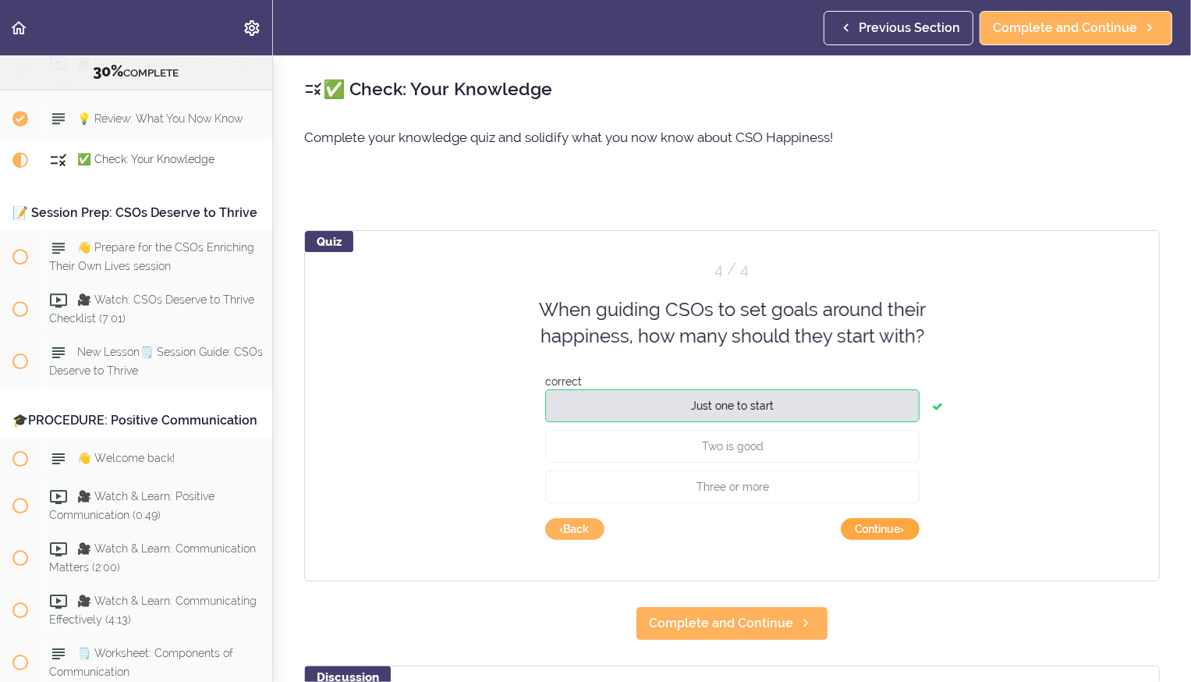
click at [875, 531] on button "Continue ›" at bounding box center [880, 529] width 79 height 22
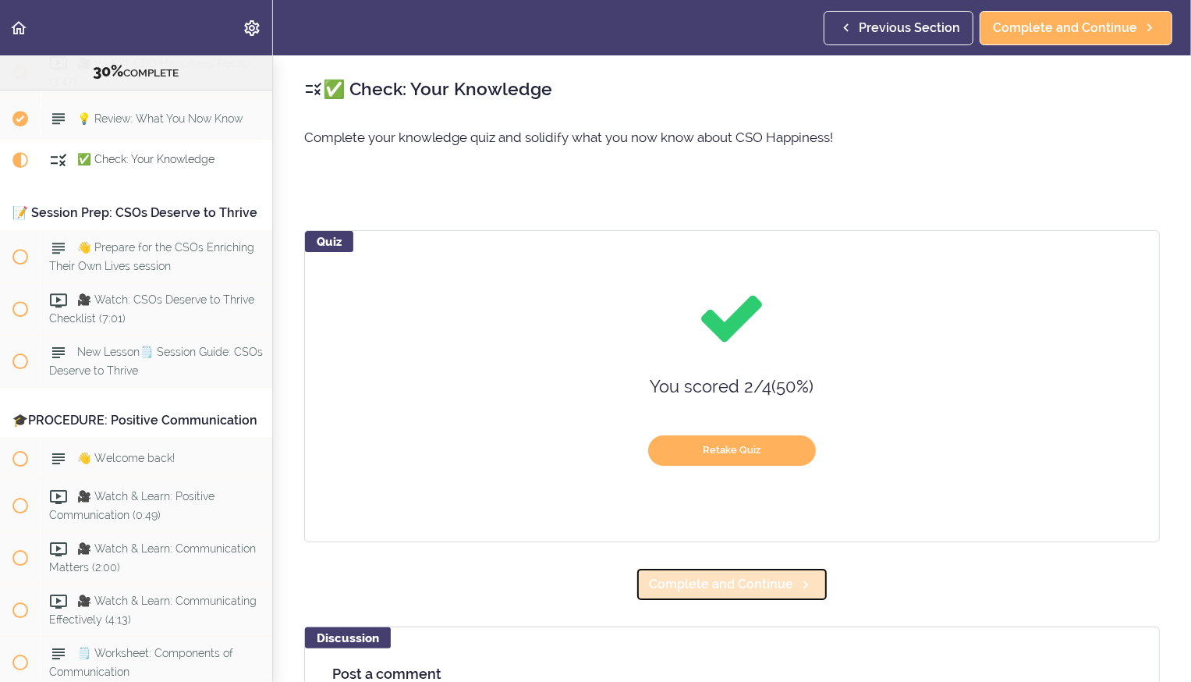
click at [734, 592] on span "Complete and Continue" at bounding box center [721, 584] width 144 height 19
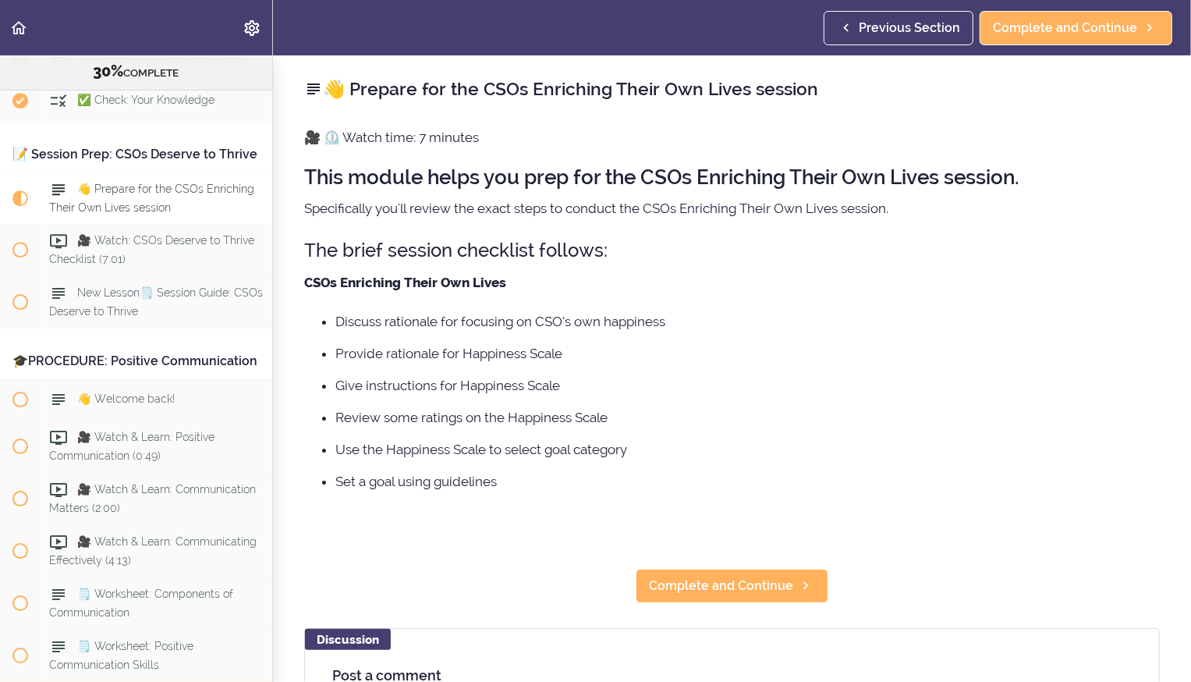
scroll to position [3643, 0]
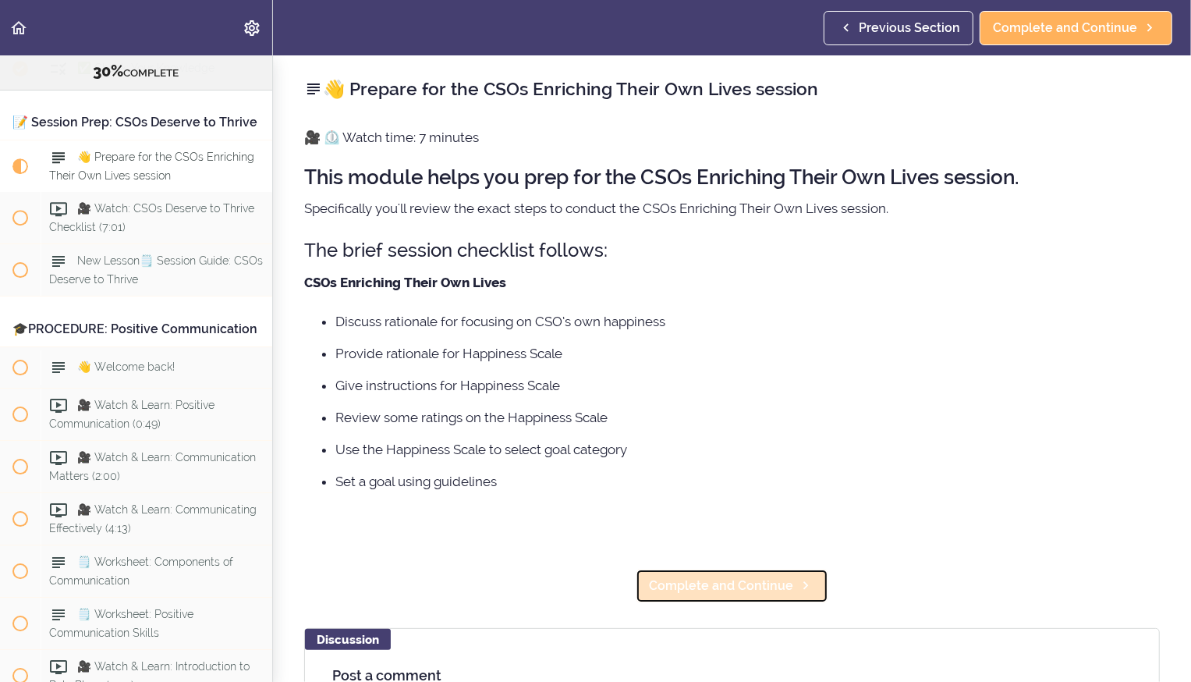
click at [711, 583] on span "Complete and Continue" at bounding box center [721, 585] width 144 height 19
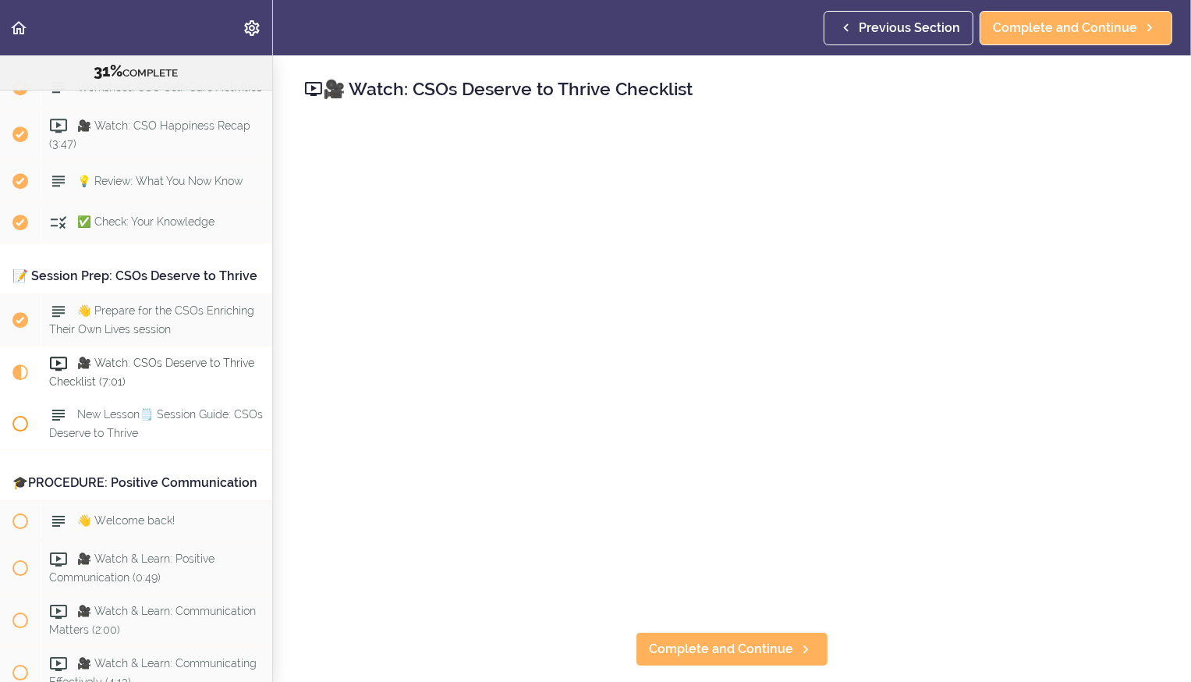
scroll to position [3487, 0]
